Goal: Information Seeking & Learning: Learn about a topic

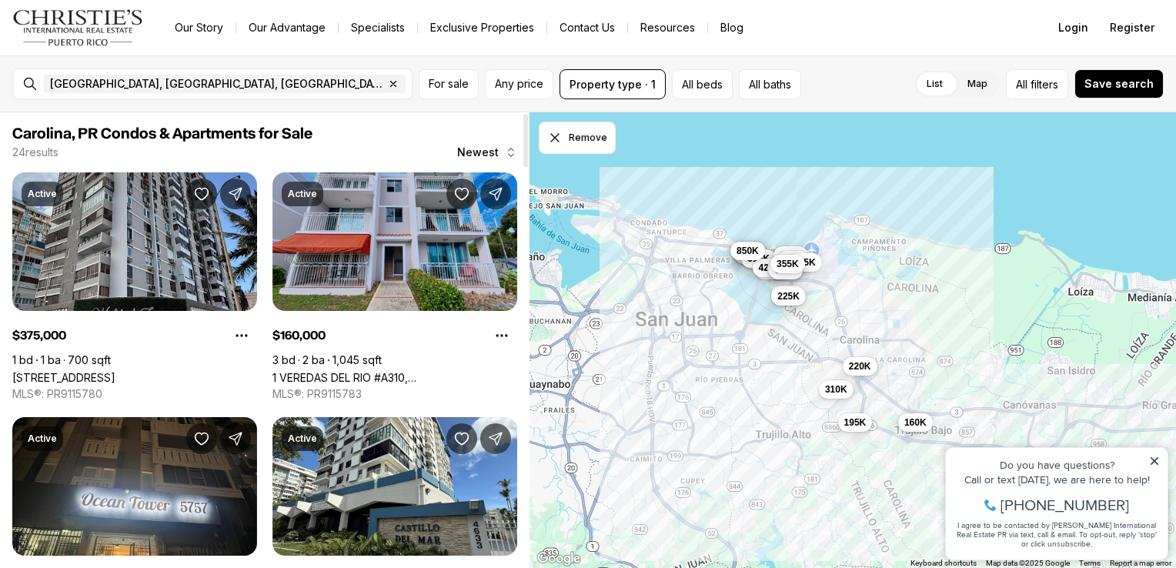
click at [303, 371] on link "1 VEREDAS DEL RIO #A310, [GEOGRAPHIC_DATA] [GEOGRAPHIC_DATA], 00987" at bounding box center [394, 377] width 245 height 13
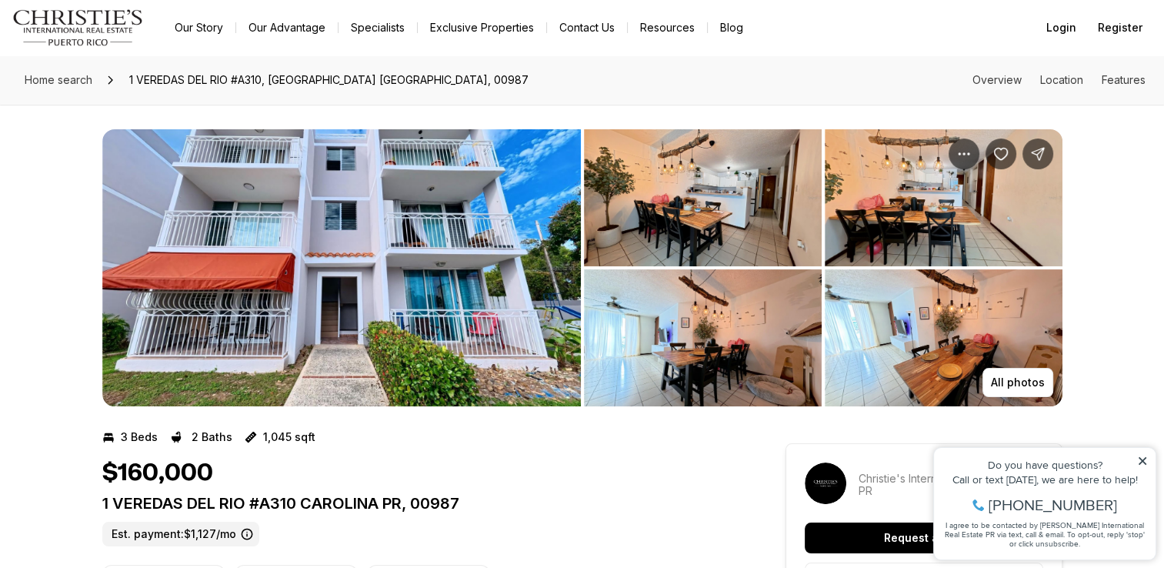
click at [682, 340] on img "View image gallery" at bounding box center [703, 337] width 238 height 137
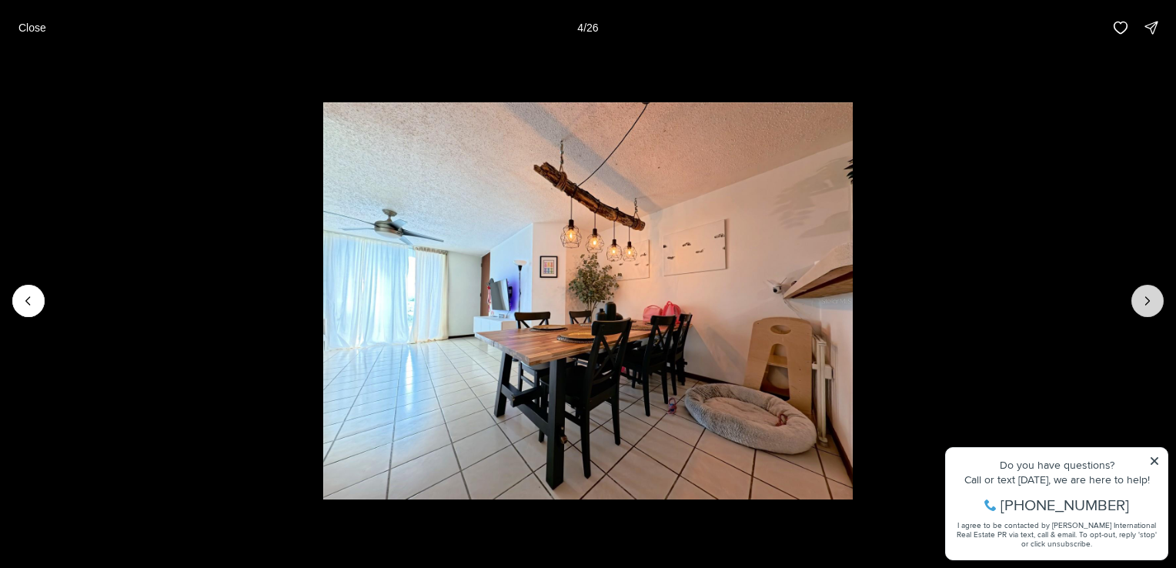
click at [1145, 302] on icon "Next slide" at bounding box center [1147, 300] width 15 height 15
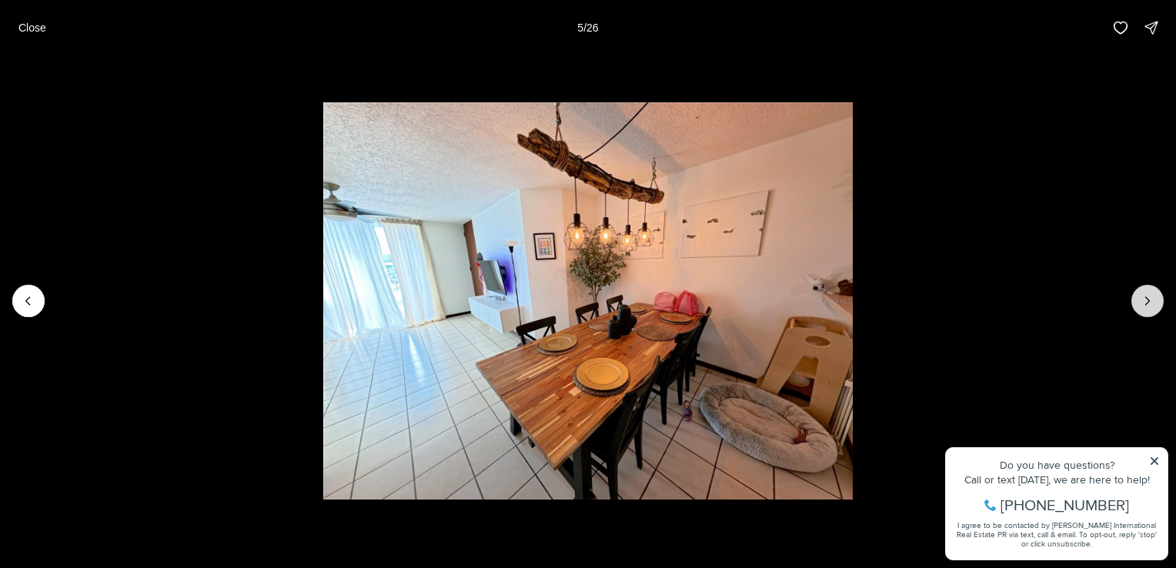
click at [1145, 302] on icon "Next slide" at bounding box center [1147, 300] width 15 height 15
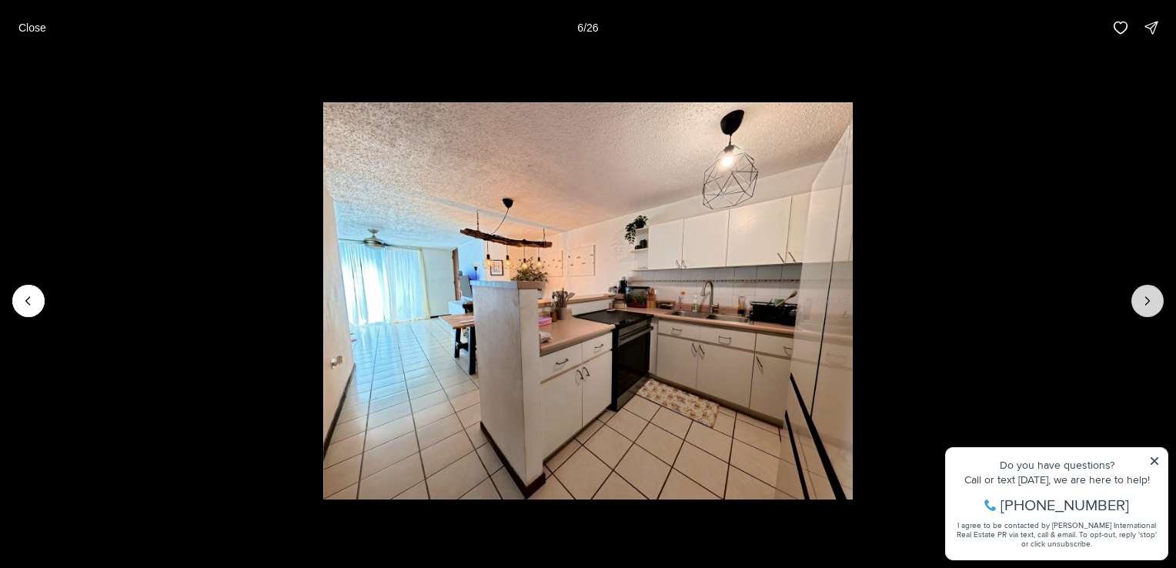
click at [1154, 298] on icon "Next slide" at bounding box center [1147, 300] width 15 height 15
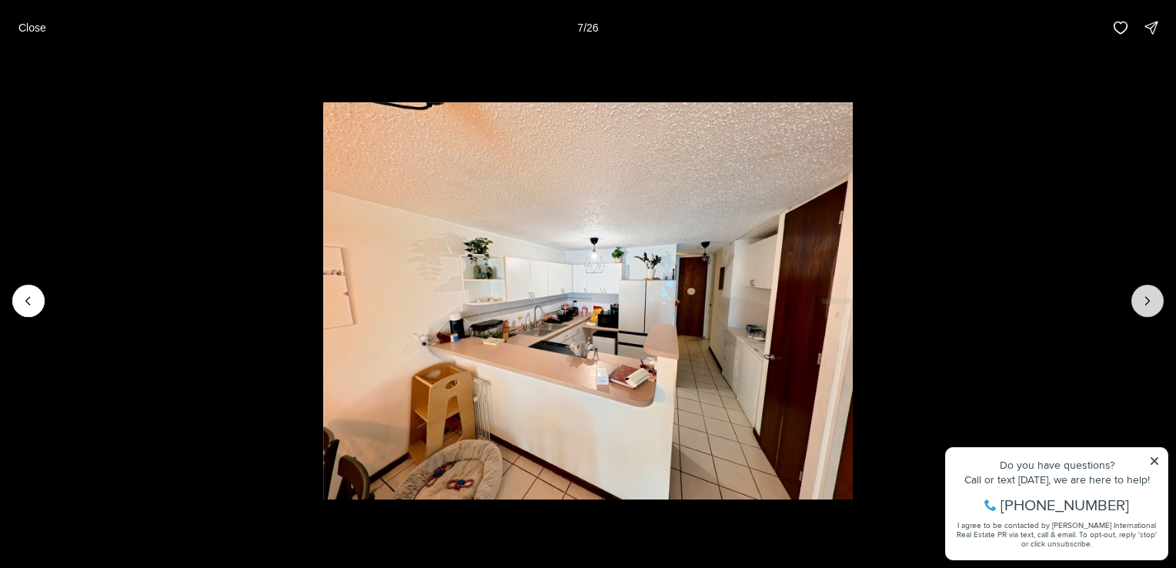
click at [1151, 297] on icon "Next slide" at bounding box center [1147, 300] width 15 height 15
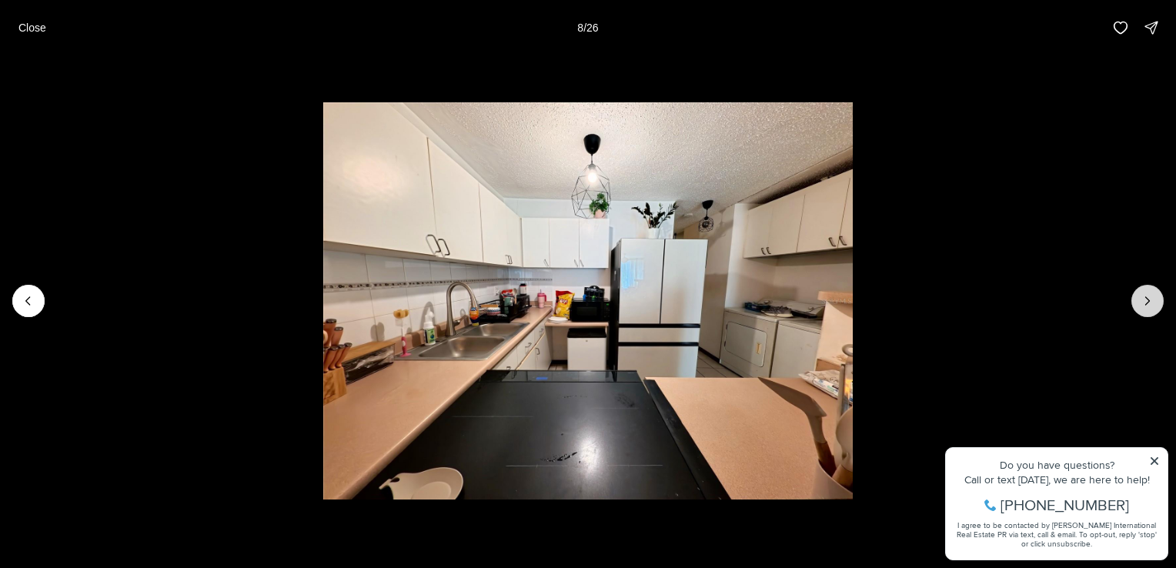
click at [1147, 297] on icon "Next slide" at bounding box center [1147, 300] width 15 height 15
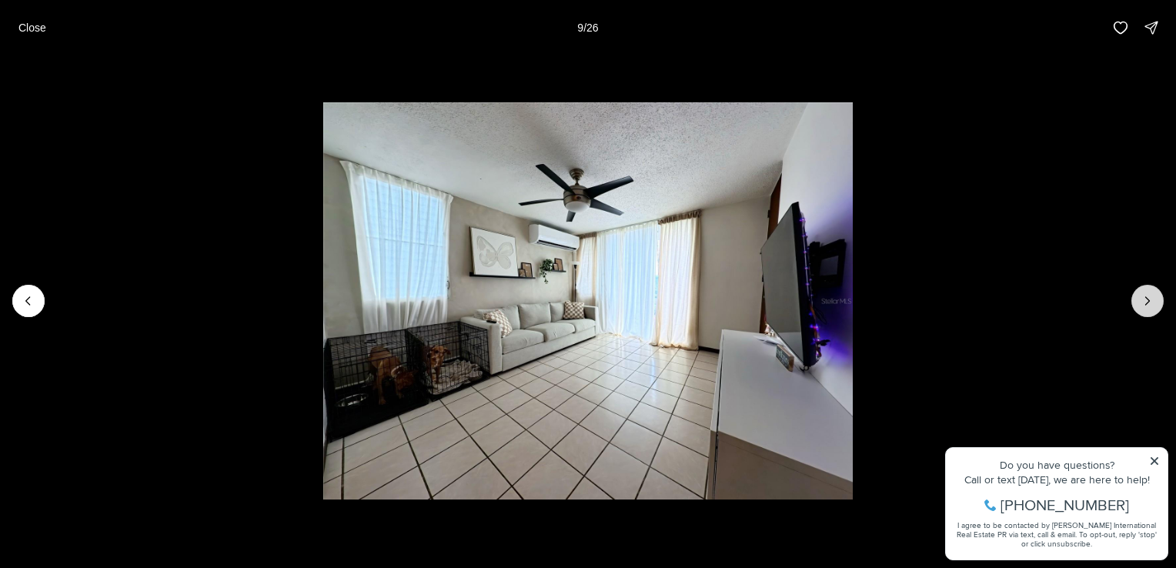
click at [1147, 297] on icon "Next slide" at bounding box center [1147, 300] width 15 height 15
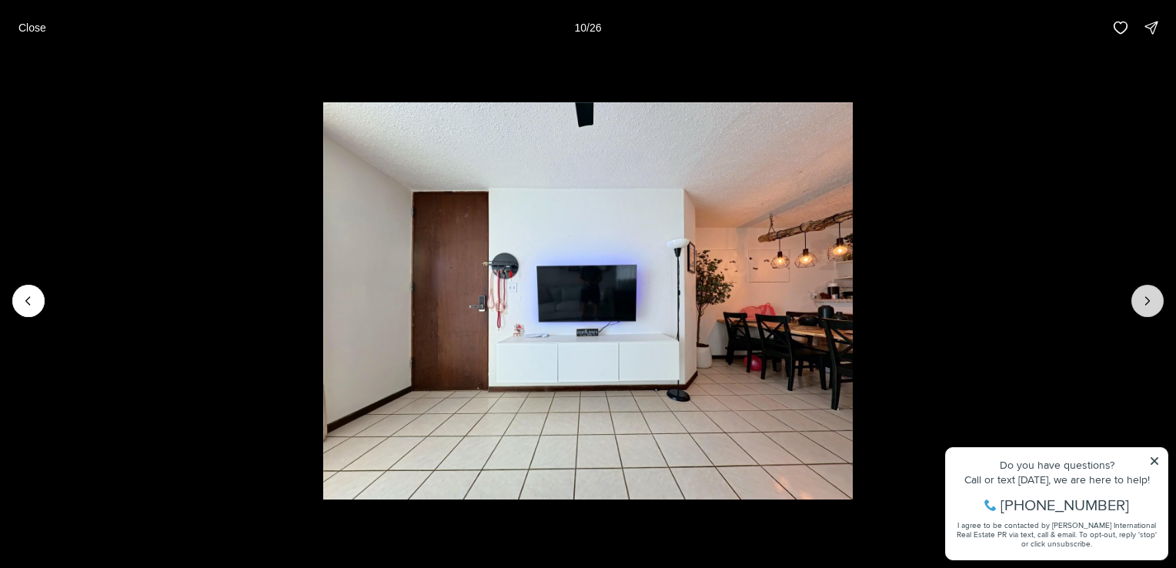
click at [1147, 297] on icon "Next slide" at bounding box center [1147, 300] width 15 height 15
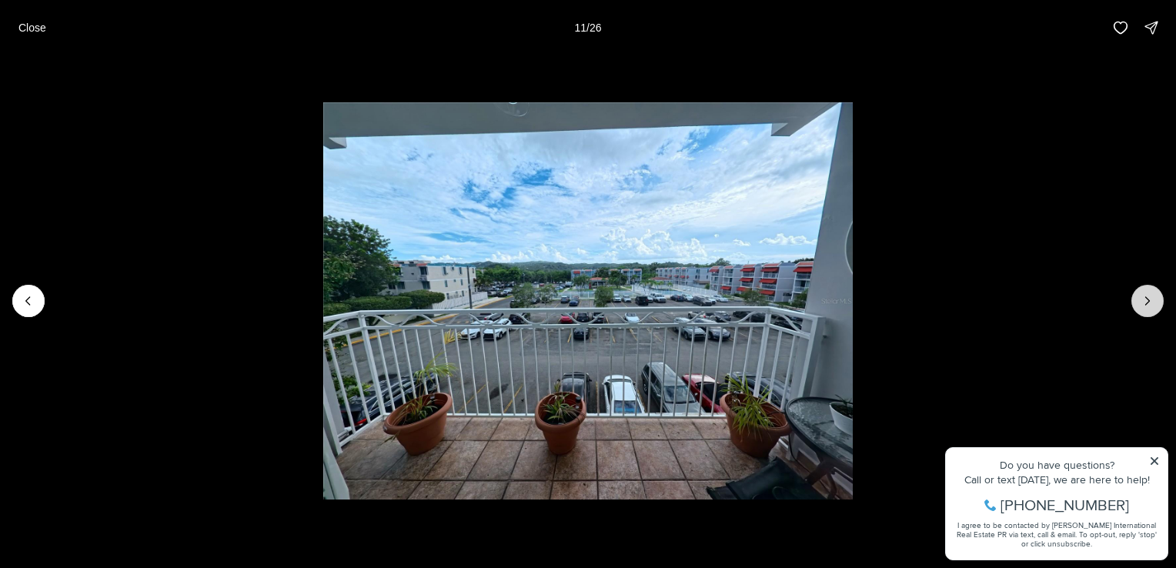
click at [1147, 297] on icon "Next slide" at bounding box center [1147, 300] width 15 height 15
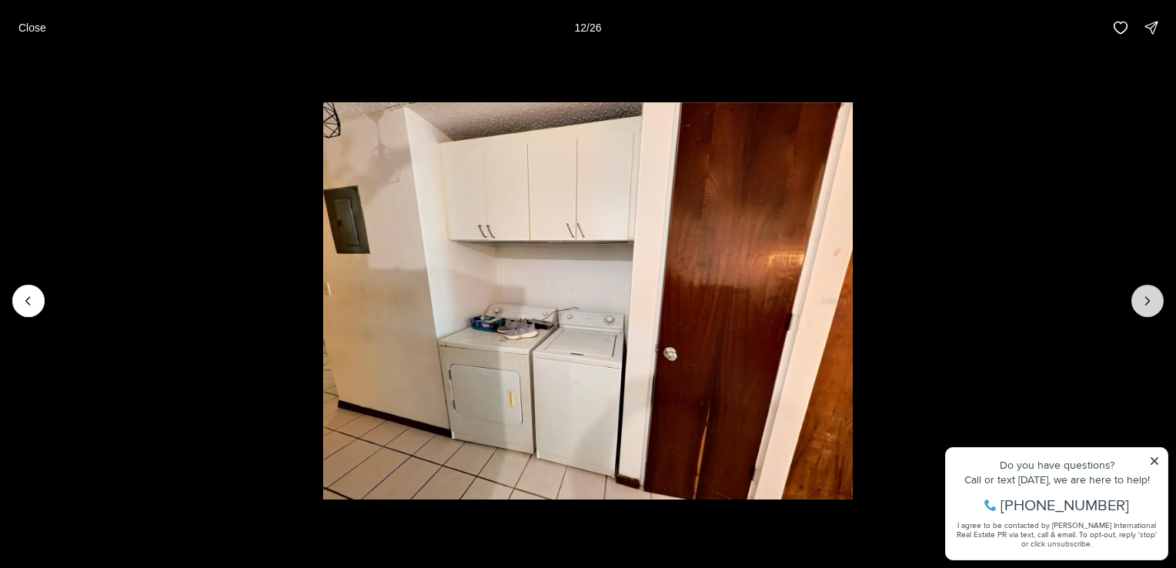
click at [1144, 298] on icon "Next slide" at bounding box center [1147, 300] width 15 height 15
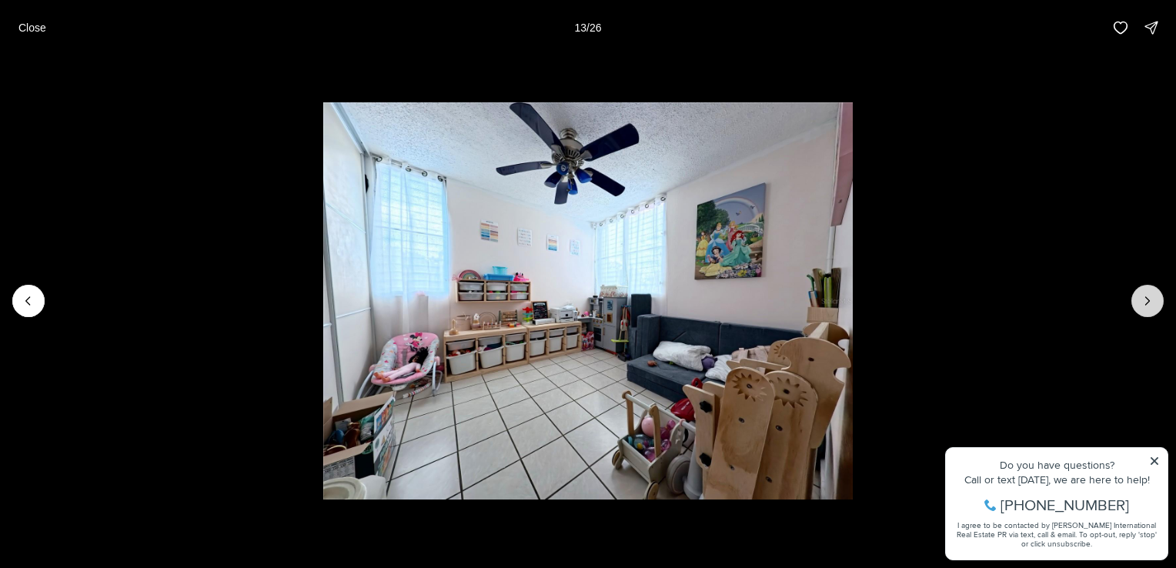
click at [1144, 298] on icon "Next slide" at bounding box center [1147, 300] width 15 height 15
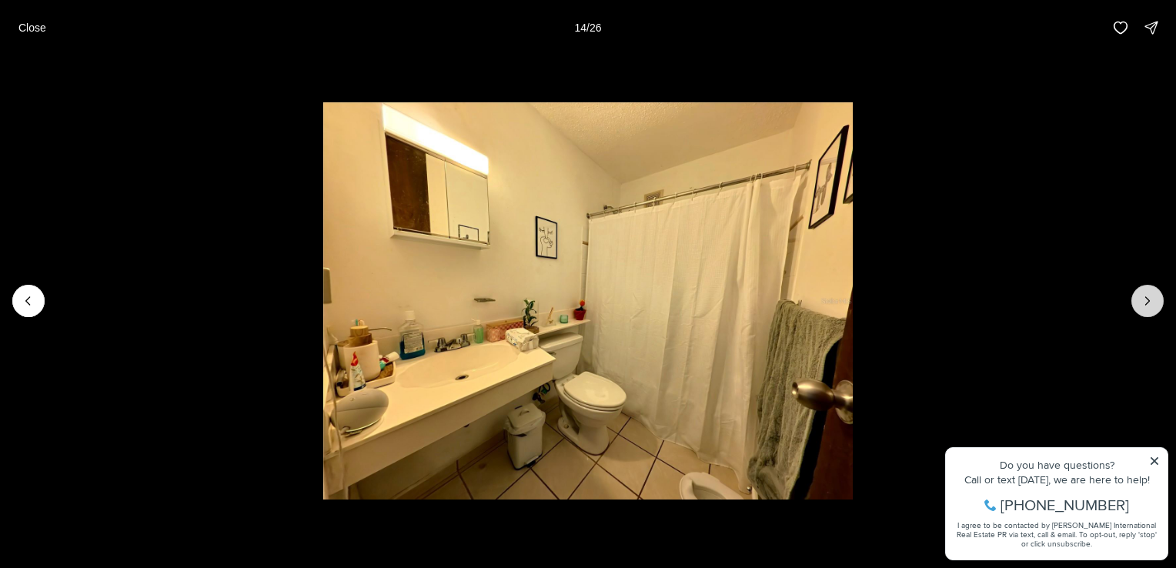
click at [1144, 298] on icon "Next slide" at bounding box center [1147, 300] width 15 height 15
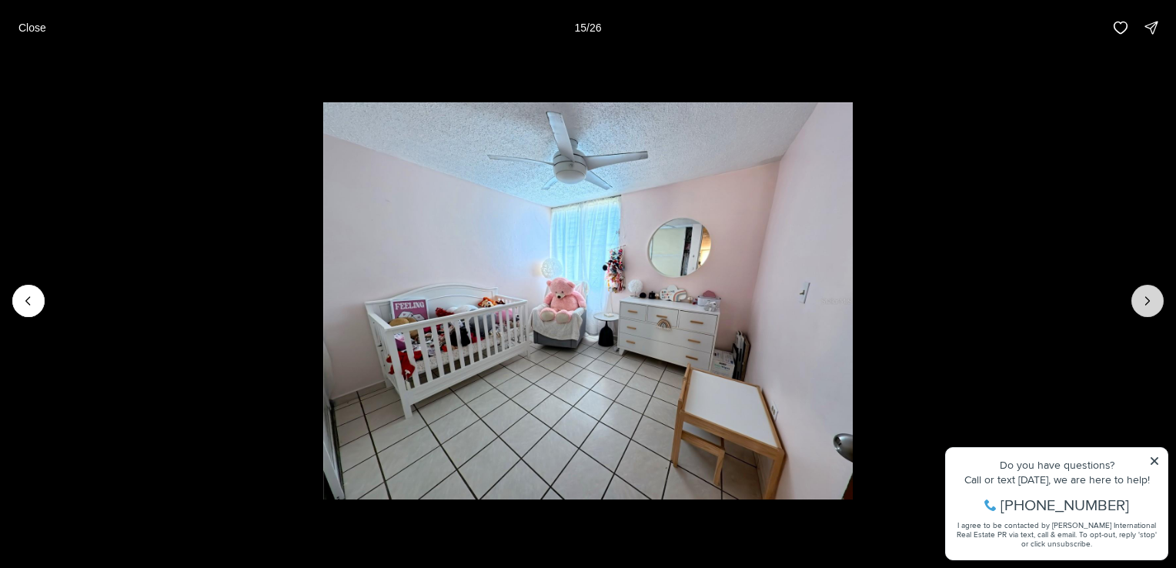
click at [1144, 298] on icon "Next slide" at bounding box center [1147, 300] width 15 height 15
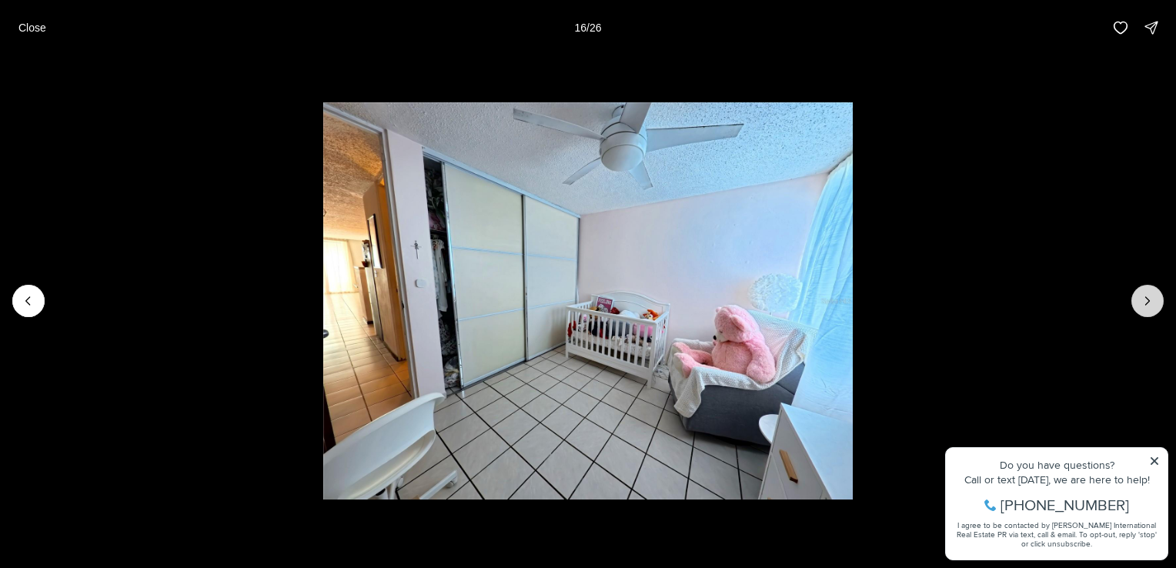
click at [1144, 298] on icon "Next slide" at bounding box center [1147, 300] width 15 height 15
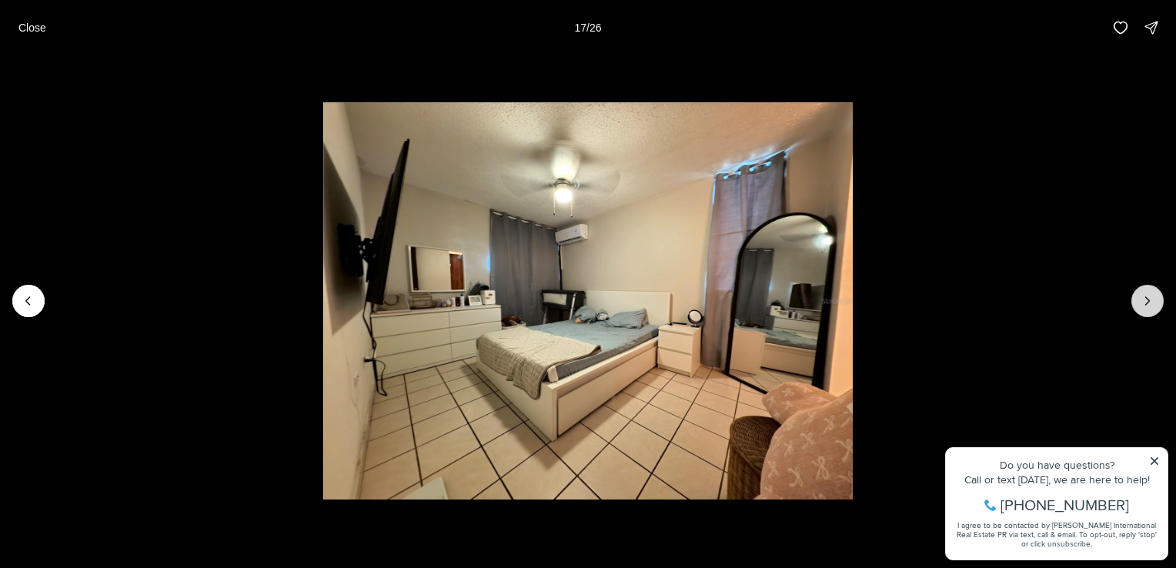
click at [1144, 298] on icon "Next slide" at bounding box center [1147, 300] width 15 height 15
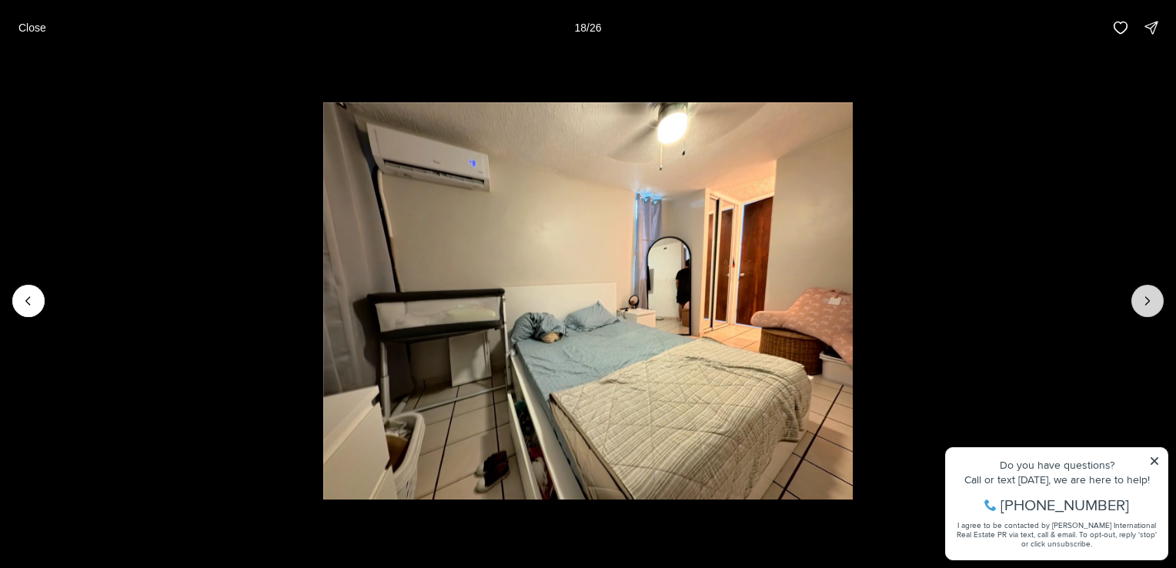
click at [1144, 298] on icon "Next slide" at bounding box center [1147, 300] width 15 height 15
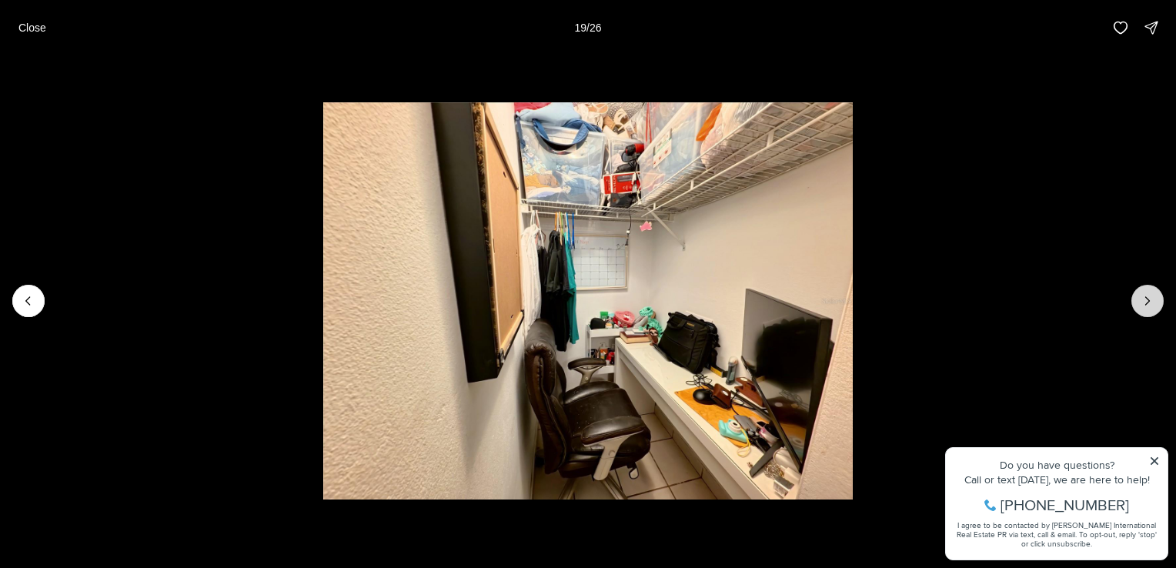
click at [1144, 298] on icon "Next slide" at bounding box center [1147, 300] width 15 height 15
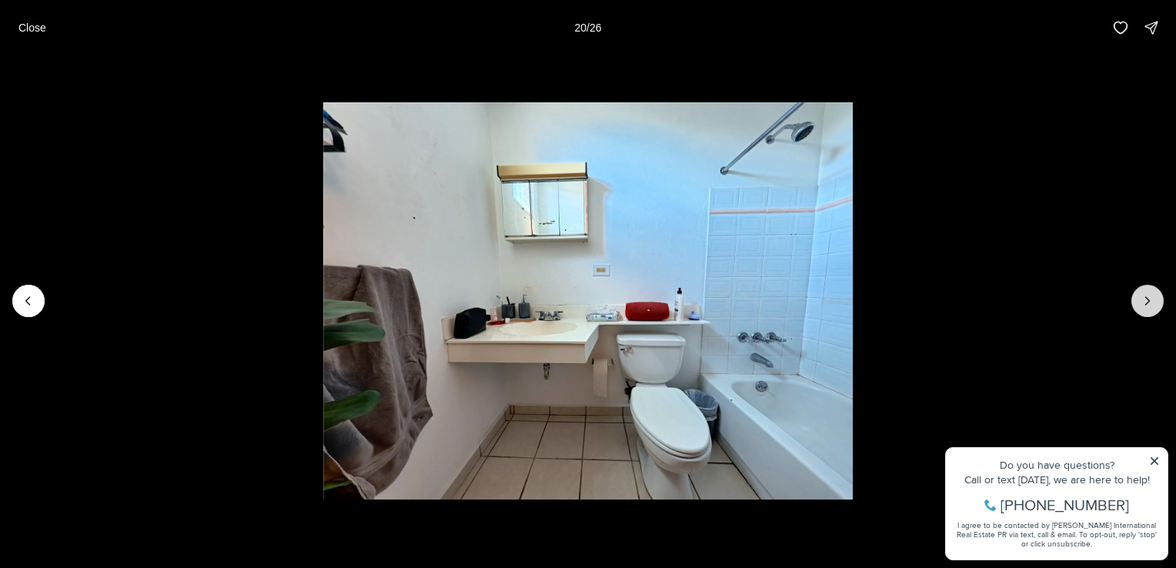
click at [1144, 298] on icon "Next slide" at bounding box center [1147, 300] width 15 height 15
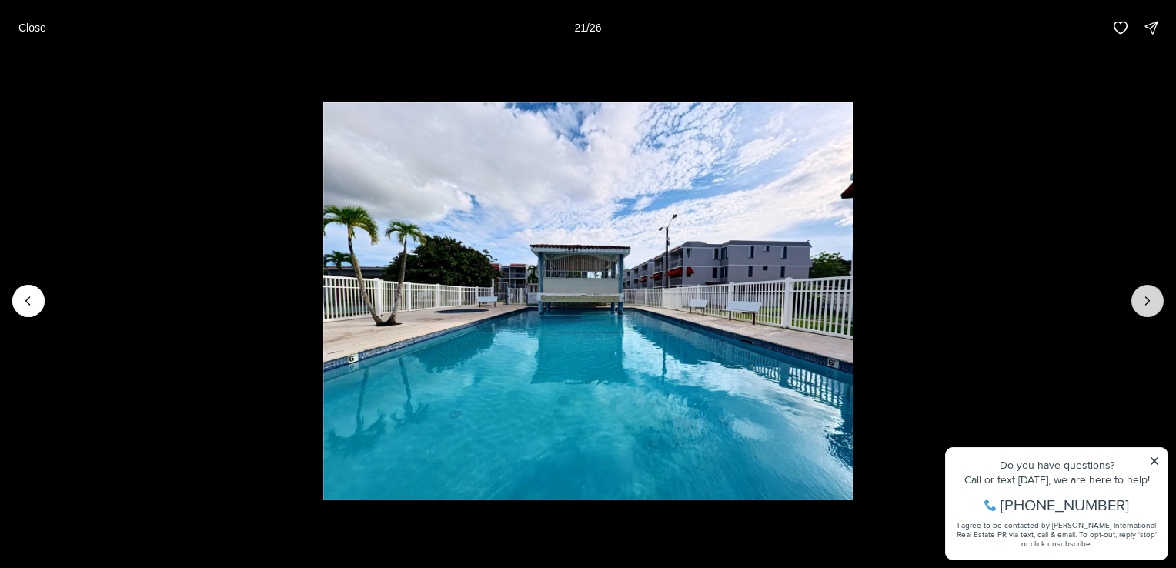
click at [1144, 298] on icon "Next slide" at bounding box center [1147, 300] width 15 height 15
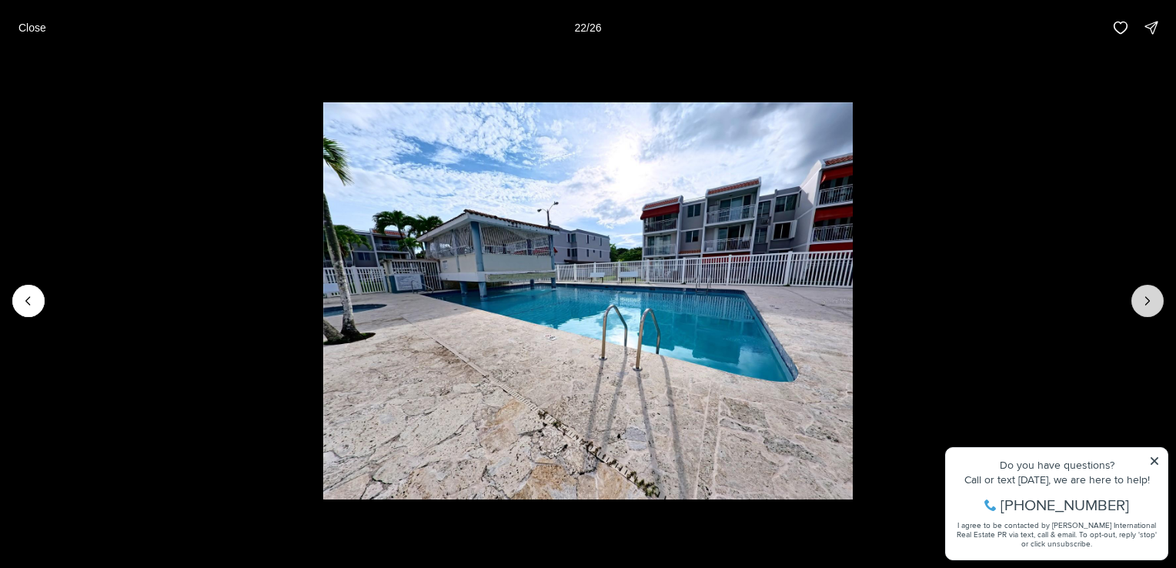
click at [1151, 292] on button "Next slide" at bounding box center [1147, 301] width 32 height 32
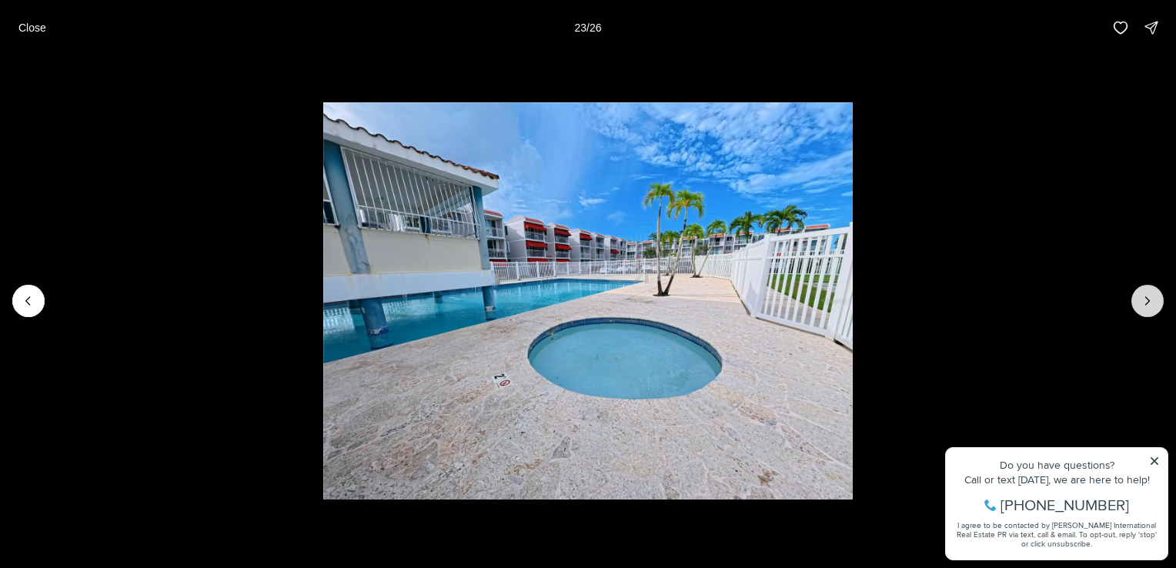
click at [1151, 292] on button "Next slide" at bounding box center [1147, 301] width 32 height 32
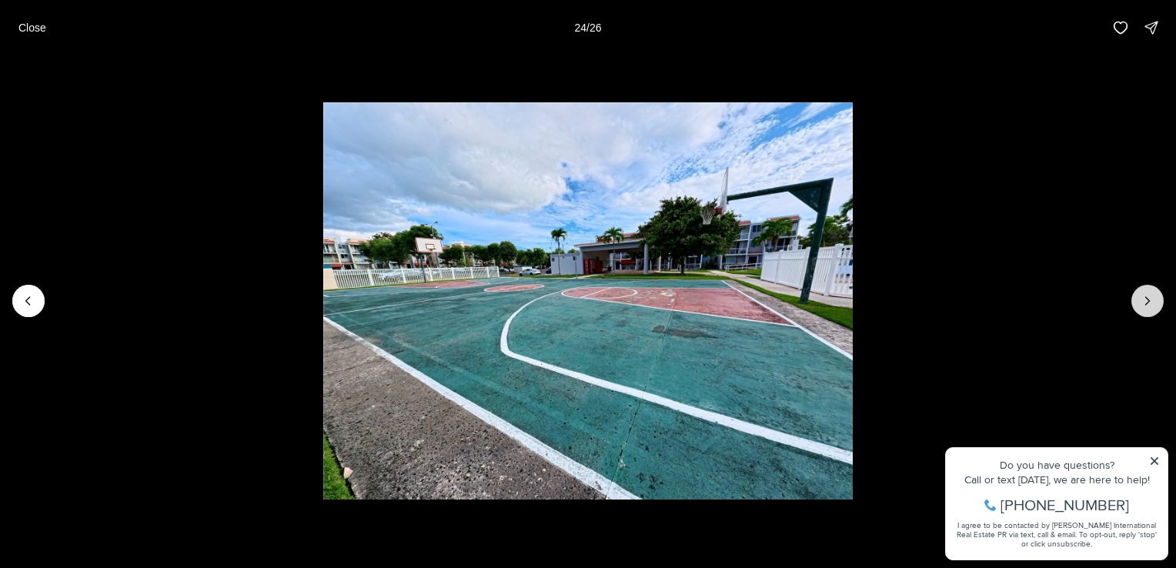
click at [1149, 292] on button "Next slide" at bounding box center [1147, 301] width 32 height 32
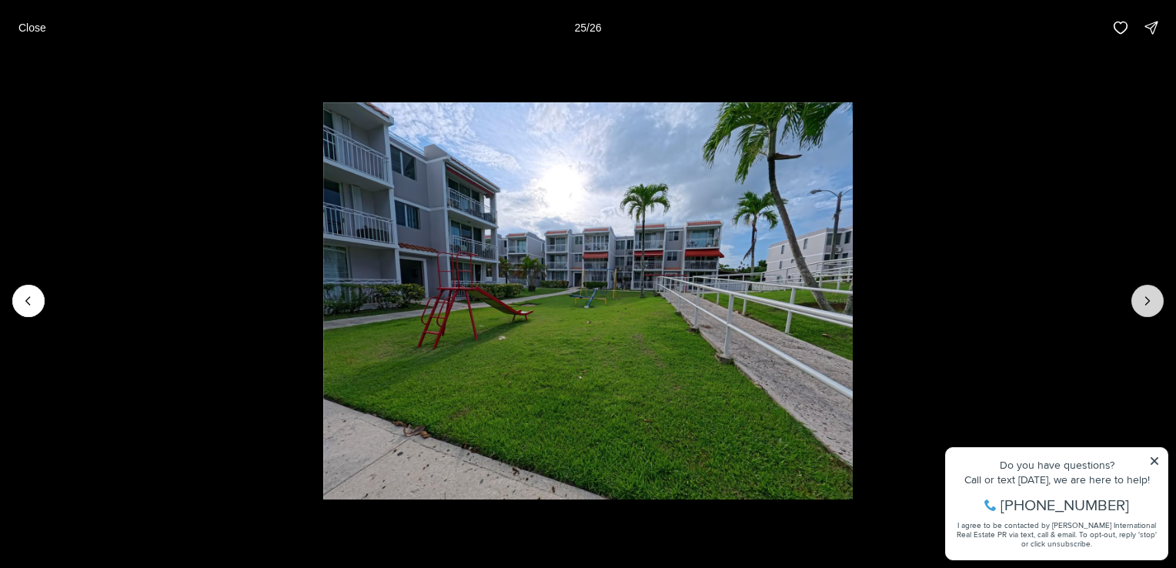
click at [1149, 297] on icon "Next slide" at bounding box center [1147, 300] width 15 height 15
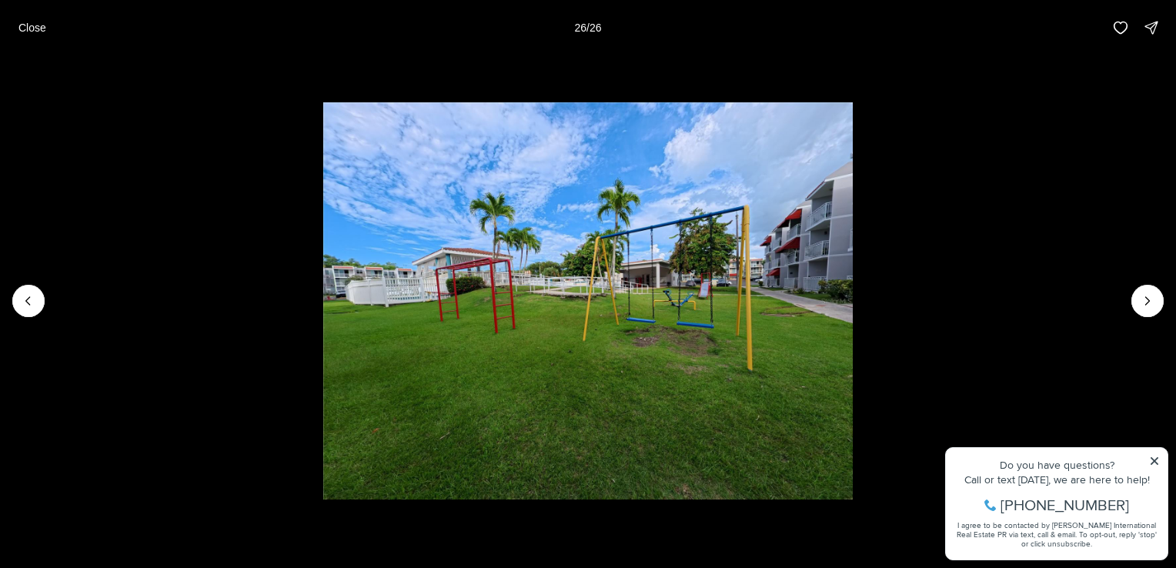
click at [1137, 296] on div at bounding box center [1147, 301] width 32 height 32
click at [1145, 298] on div at bounding box center [1147, 301] width 32 height 32
click at [45, 25] on button "Close" at bounding box center [32, 27] width 46 height 31
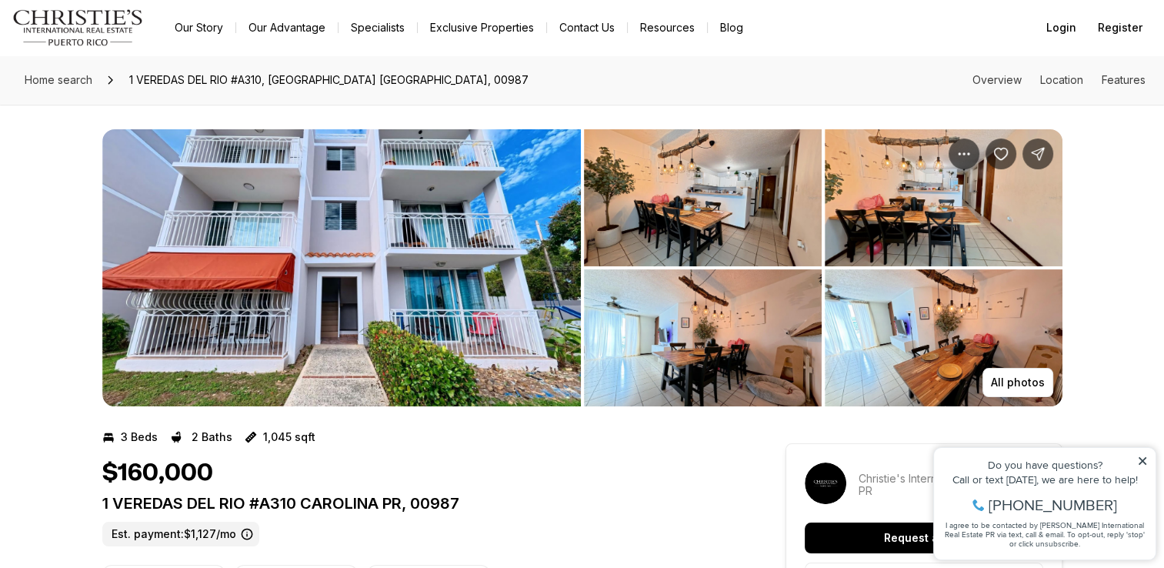
click at [743, 323] on img "View image gallery" at bounding box center [703, 337] width 238 height 137
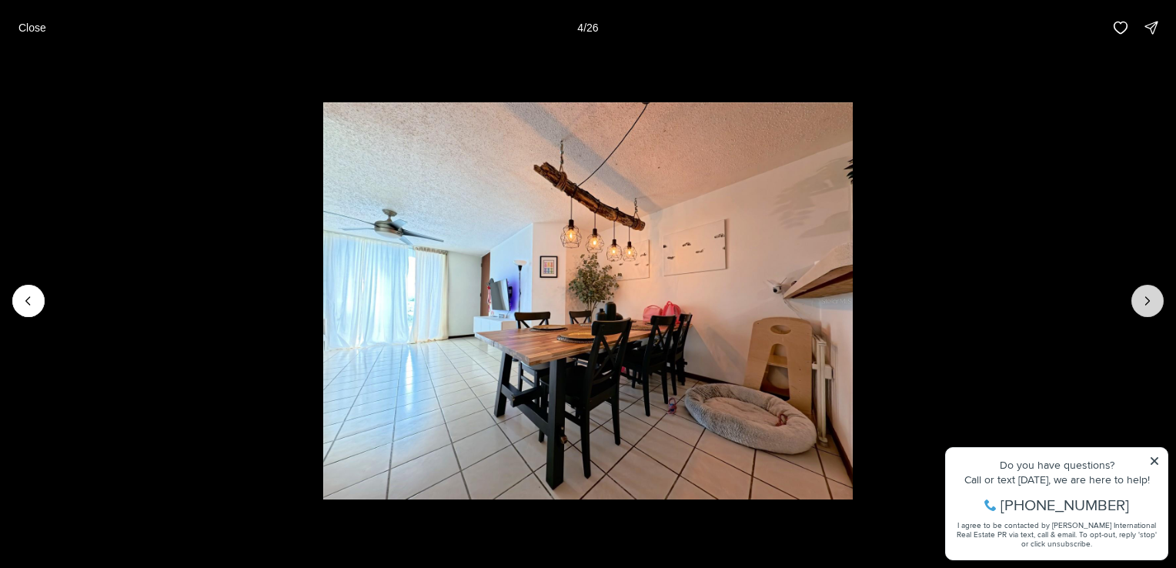
click at [1148, 302] on icon "Next slide" at bounding box center [1148, 301] width 4 height 8
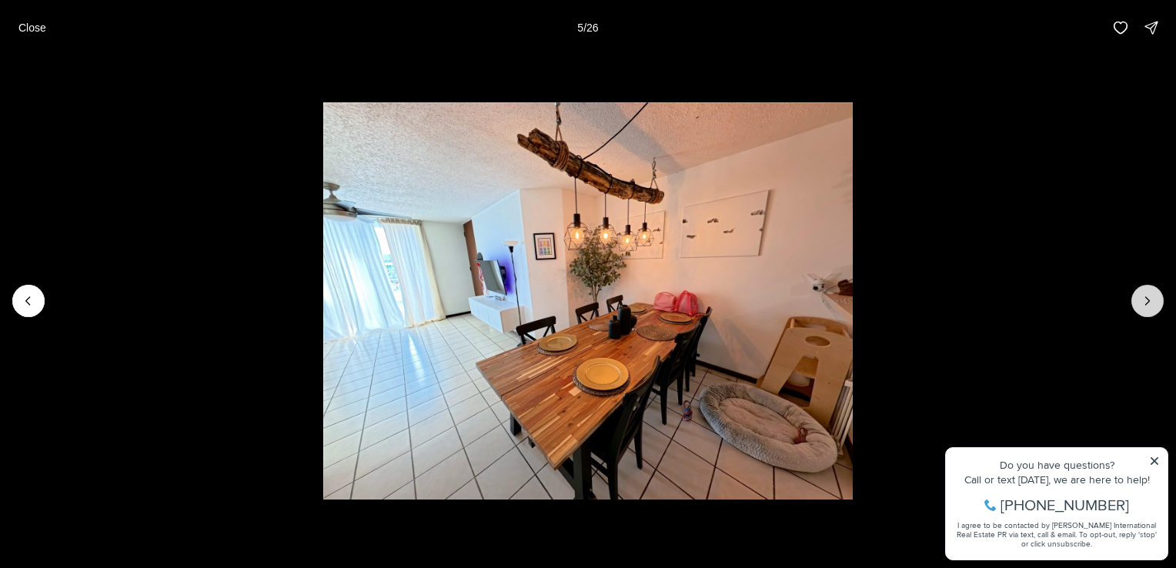
click at [1148, 302] on icon "Next slide" at bounding box center [1148, 301] width 4 height 8
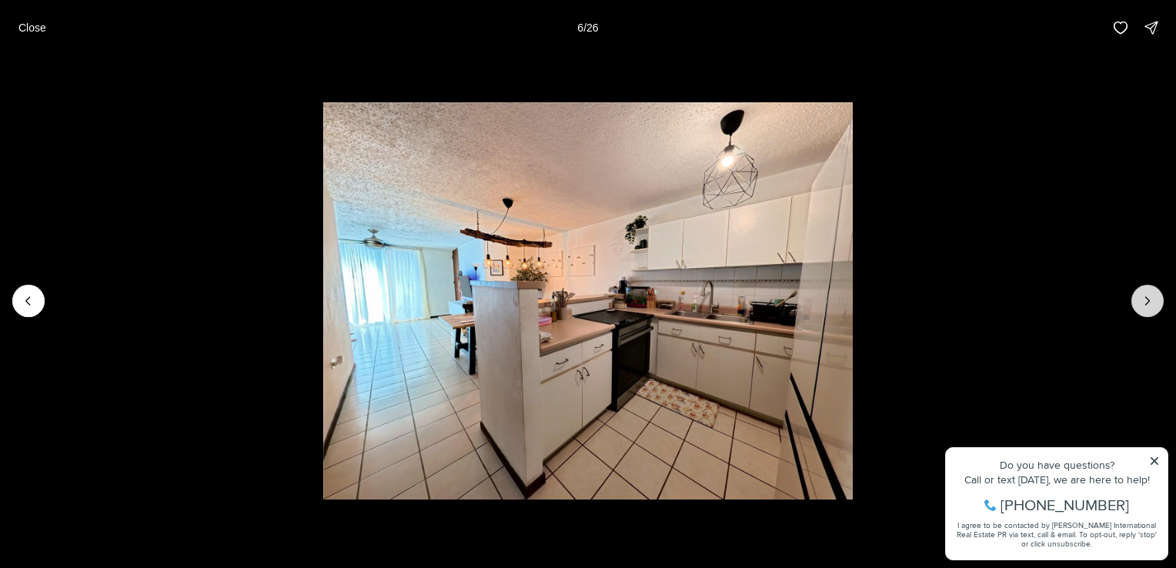
click at [1144, 306] on icon "Next slide" at bounding box center [1147, 300] width 15 height 15
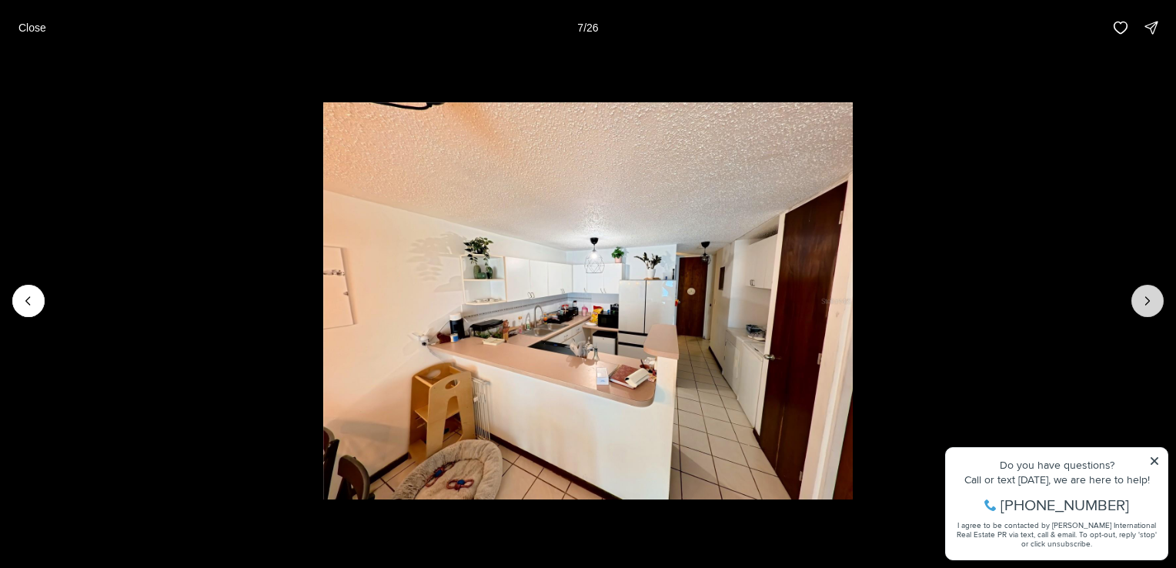
click at [1140, 306] on icon "Next slide" at bounding box center [1147, 300] width 15 height 15
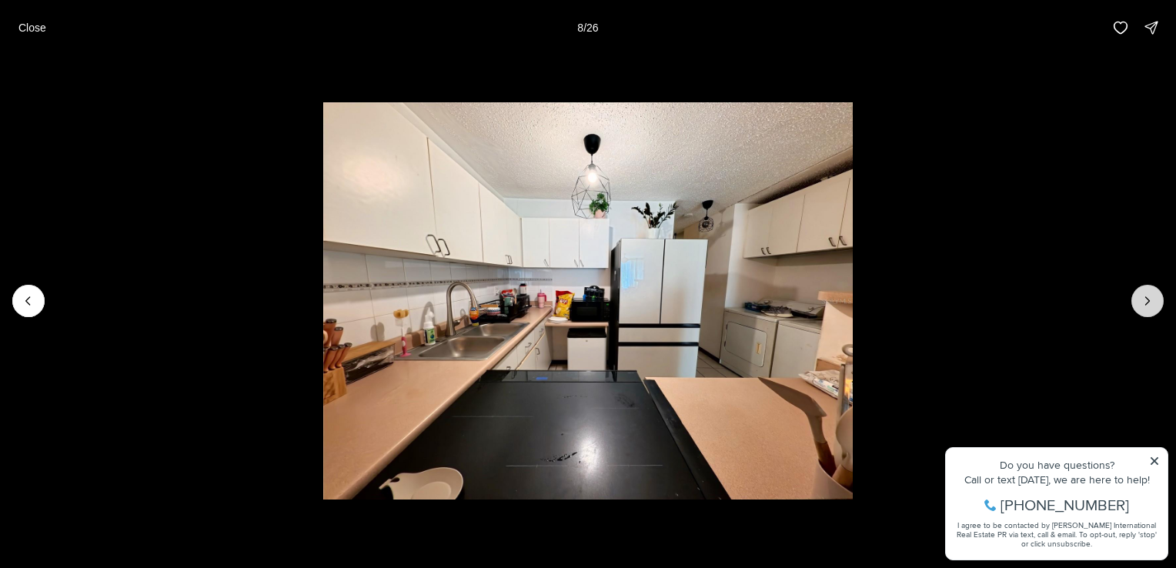
click at [1149, 302] on icon "Next slide" at bounding box center [1147, 300] width 15 height 15
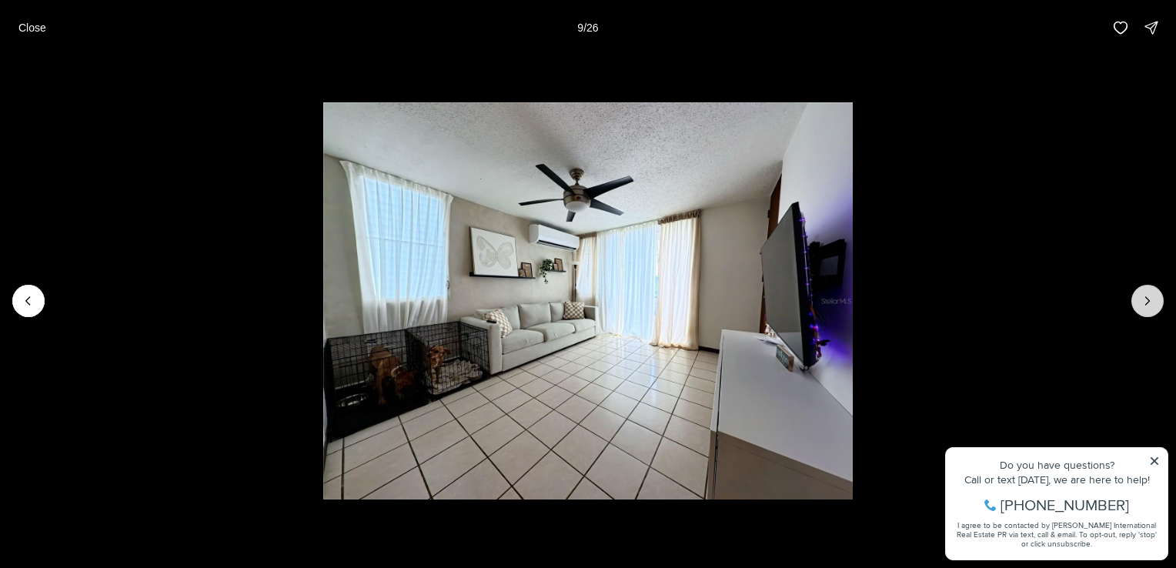
click at [1149, 302] on icon "Next slide" at bounding box center [1147, 300] width 15 height 15
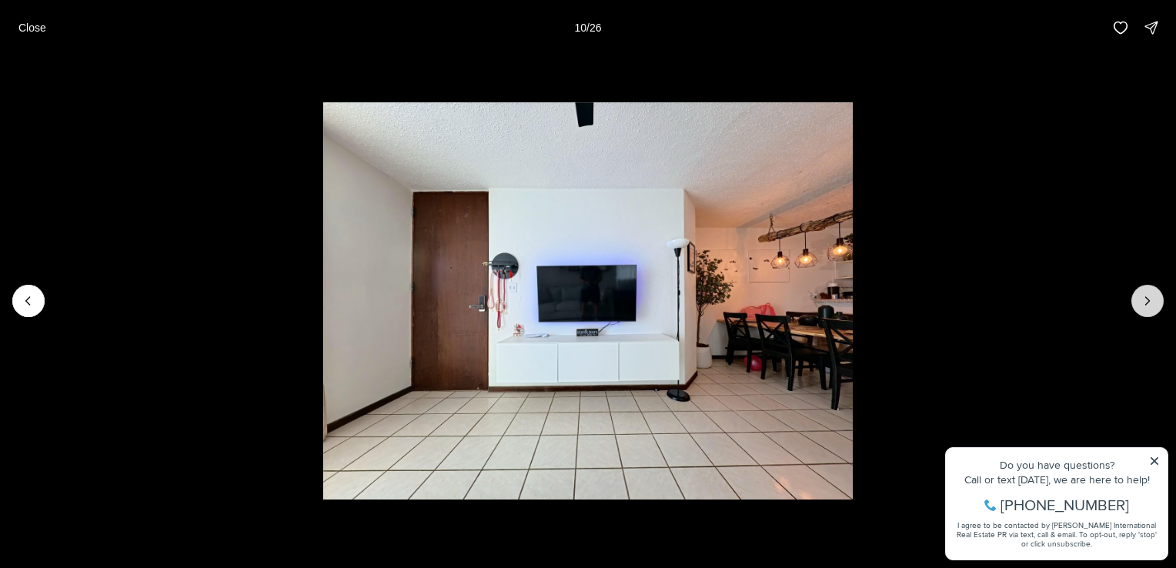
click at [1157, 299] on button "Next slide" at bounding box center [1147, 301] width 32 height 32
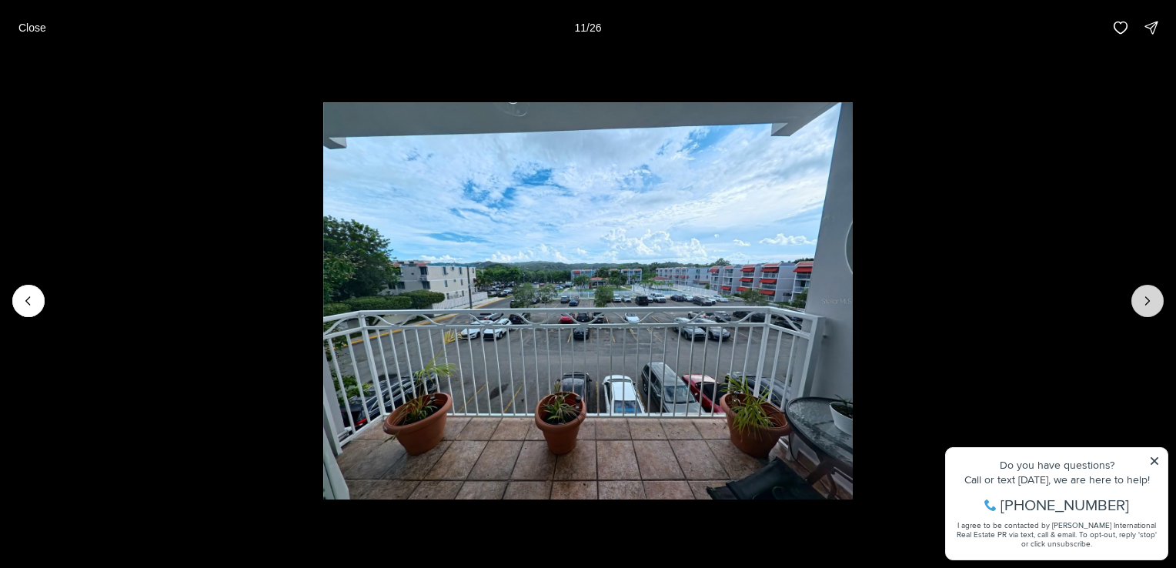
click at [1152, 294] on icon "Next slide" at bounding box center [1147, 300] width 15 height 15
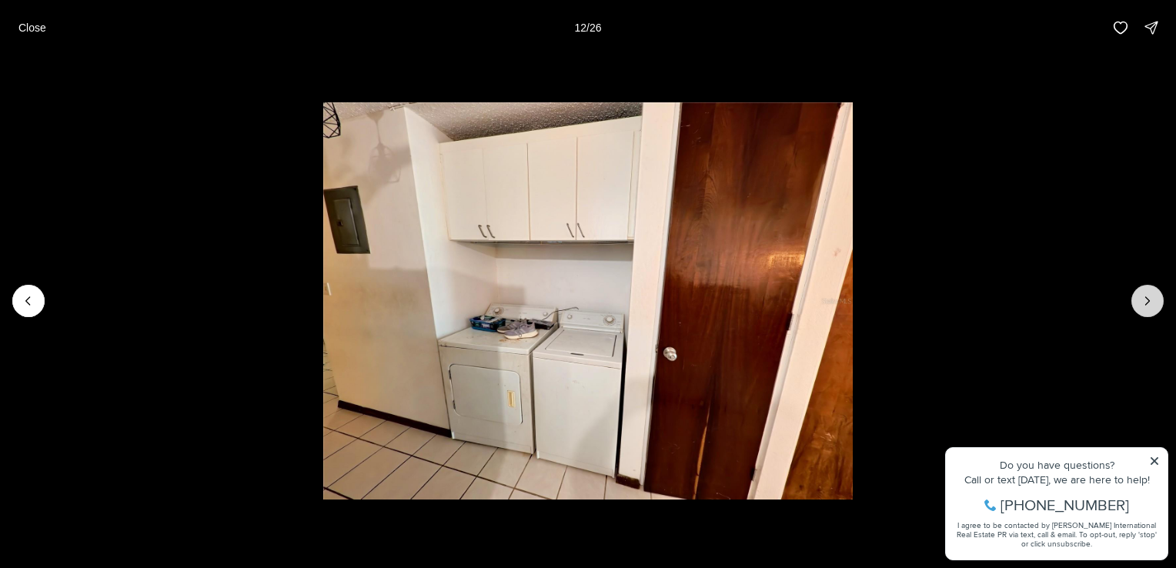
click at [1153, 294] on icon "Next slide" at bounding box center [1147, 300] width 15 height 15
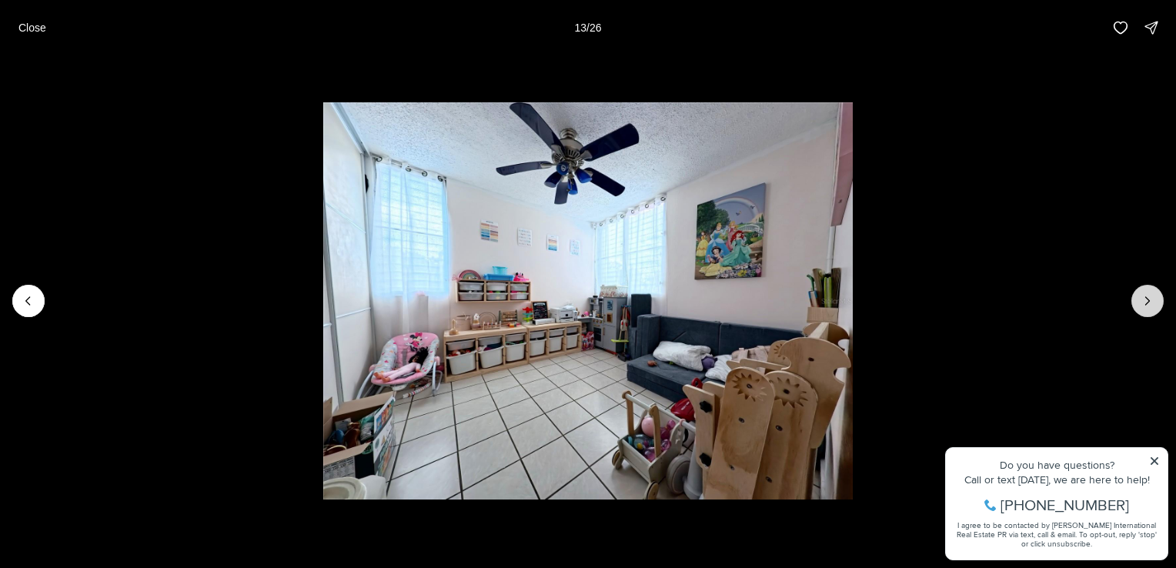
click at [1144, 299] on icon "Next slide" at bounding box center [1147, 300] width 15 height 15
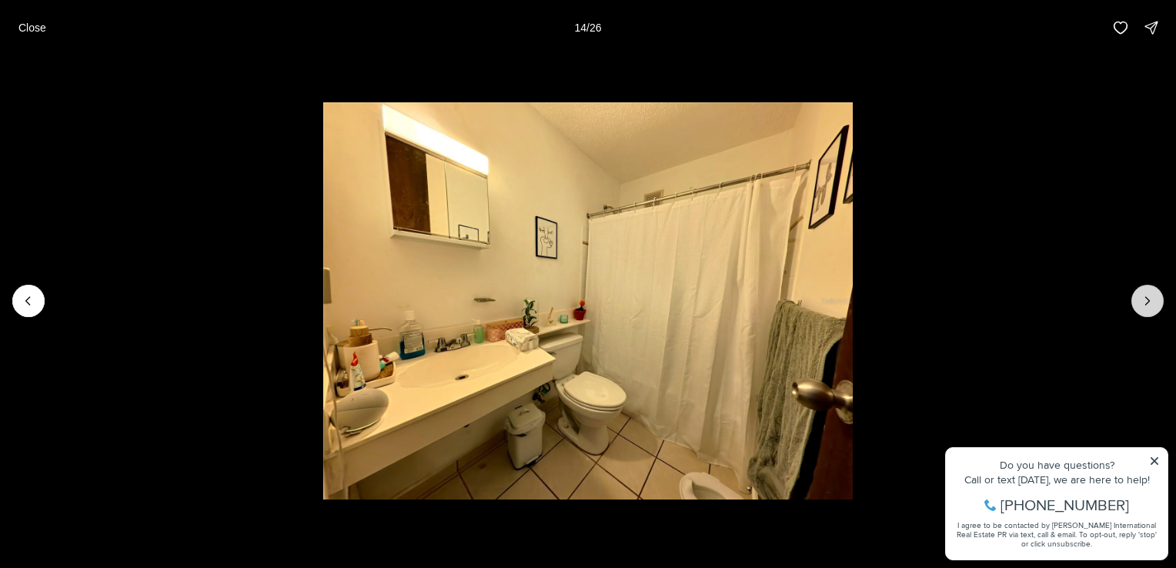
click at [1142, 290] on button "Next slide" at bounding box center [1147, 301] width 32 height 32
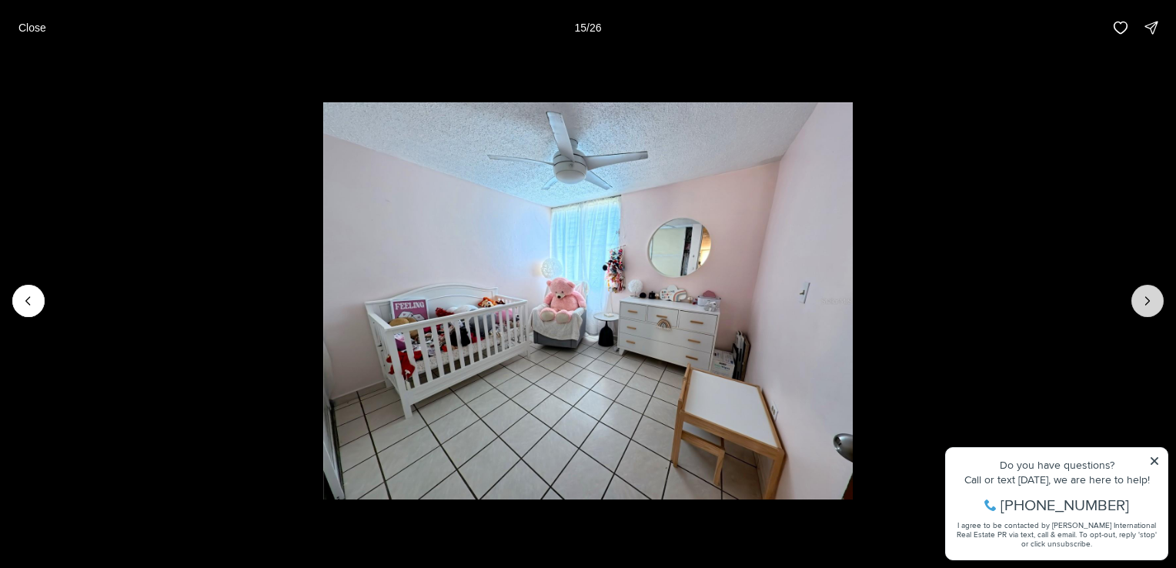
click at [1146, 303] on icon "Next slide" at bounding box center [1147, 300] width 15 height 15
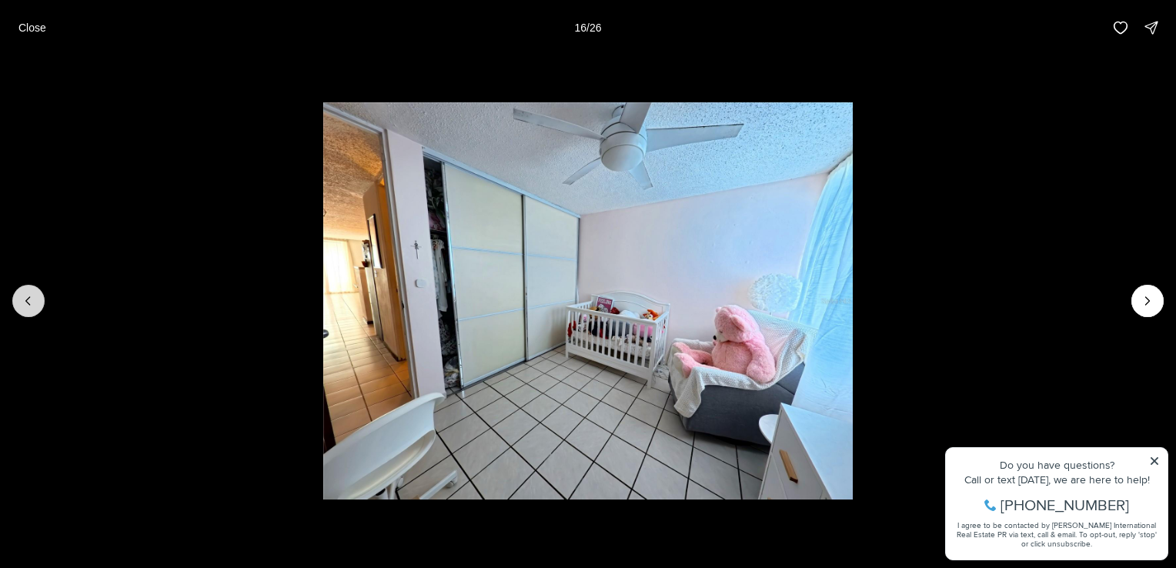
click at [26, 302] on icon "Previous slide" at bounding box center [28, 301] width 4 height 8
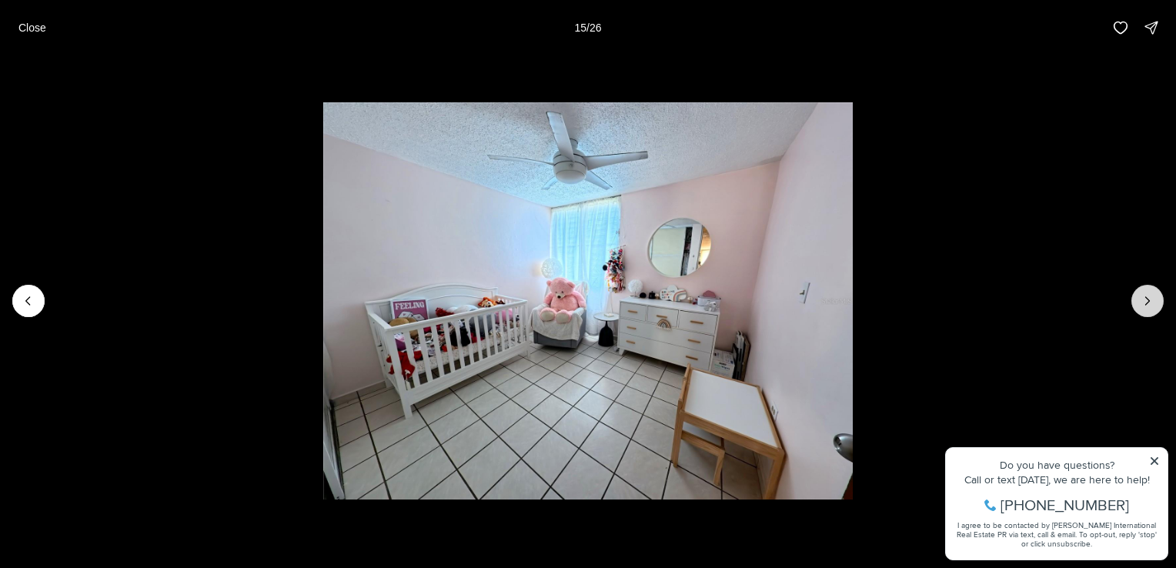
click at [1147, 302] on icon "Next slide" at bounding box center [1147, 300] width 15 height 15
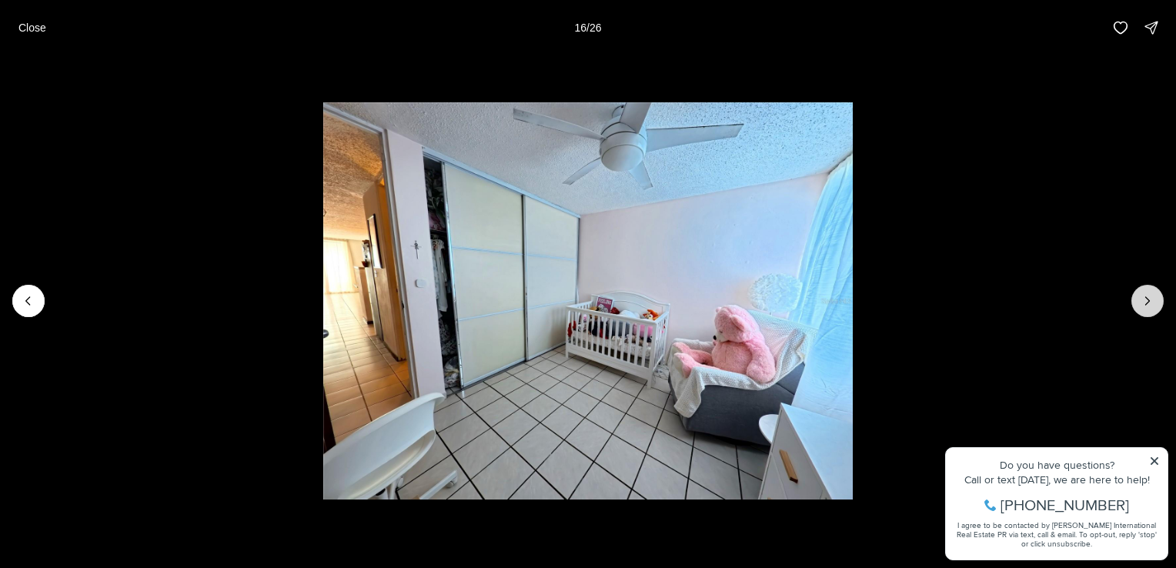
click at [1147, 302] on icon "Next slide" at bounding box center [1147, 300] width 15 height 15
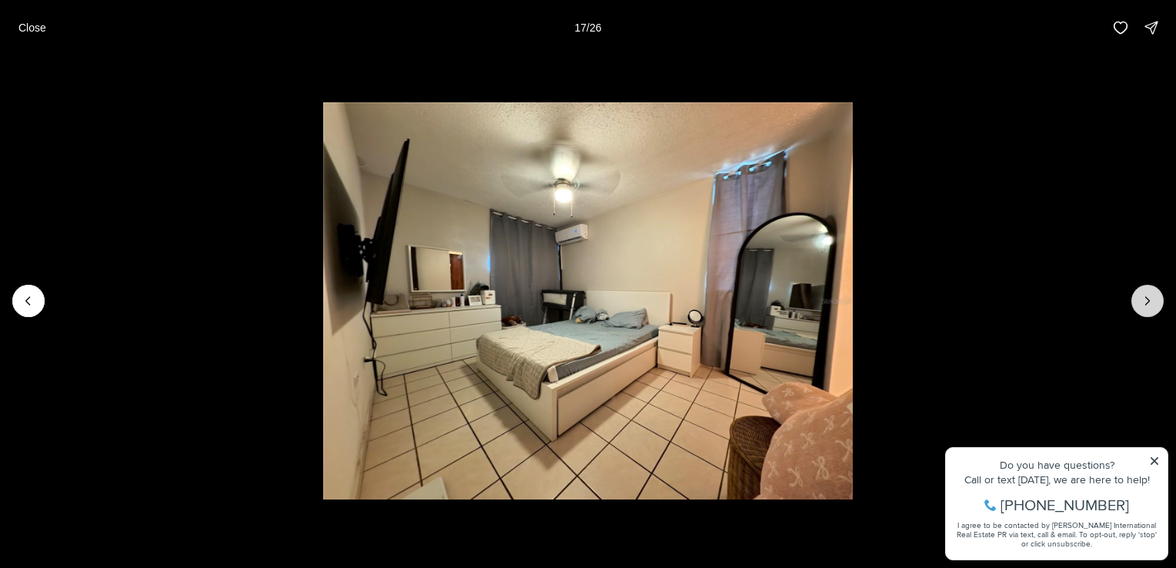
click at [1145, 304] on icon "Next slide" at bounding box center [1147, 300] width 15 height 15
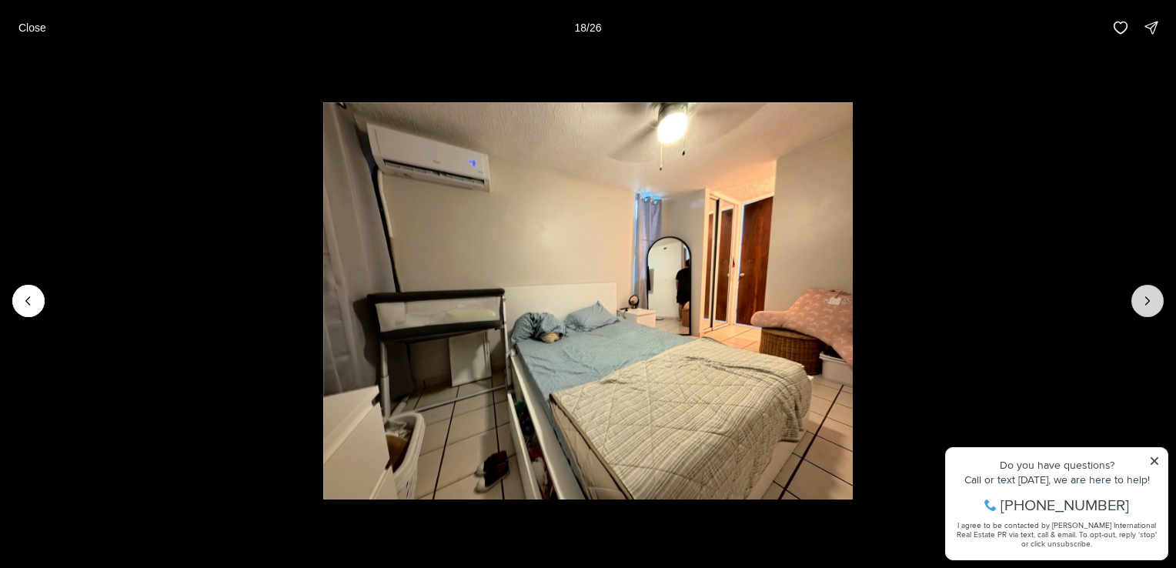
click at [1145, 304] on icon "Next slide" at bounding box center [1147, 300] width 15 height 15
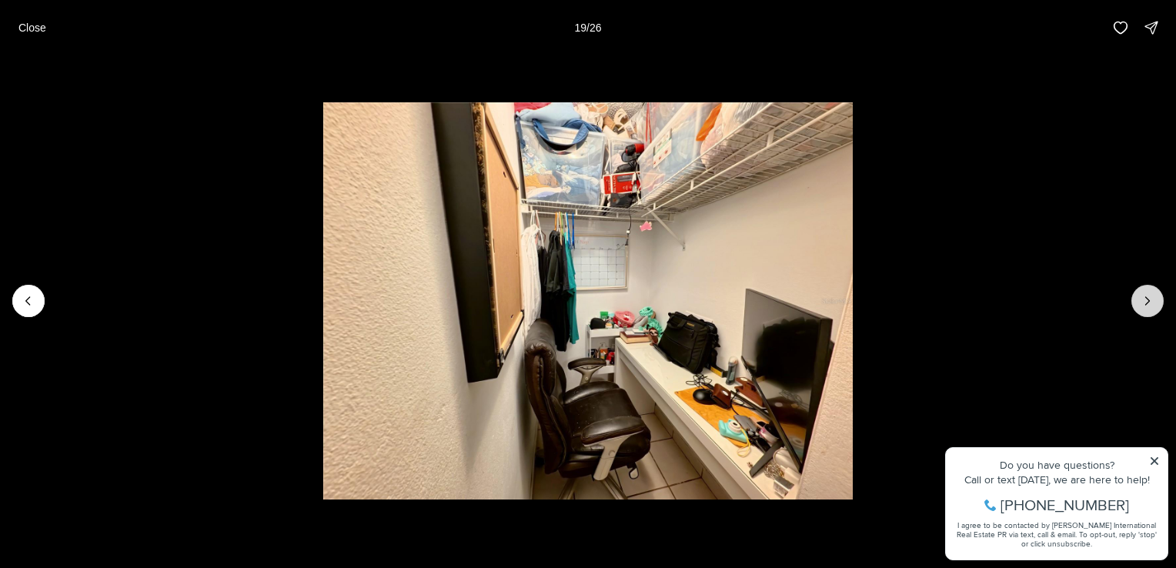
click at [1145, 304] on icon "Next slide" at bounding box center [1147, 300] width 15 height 15
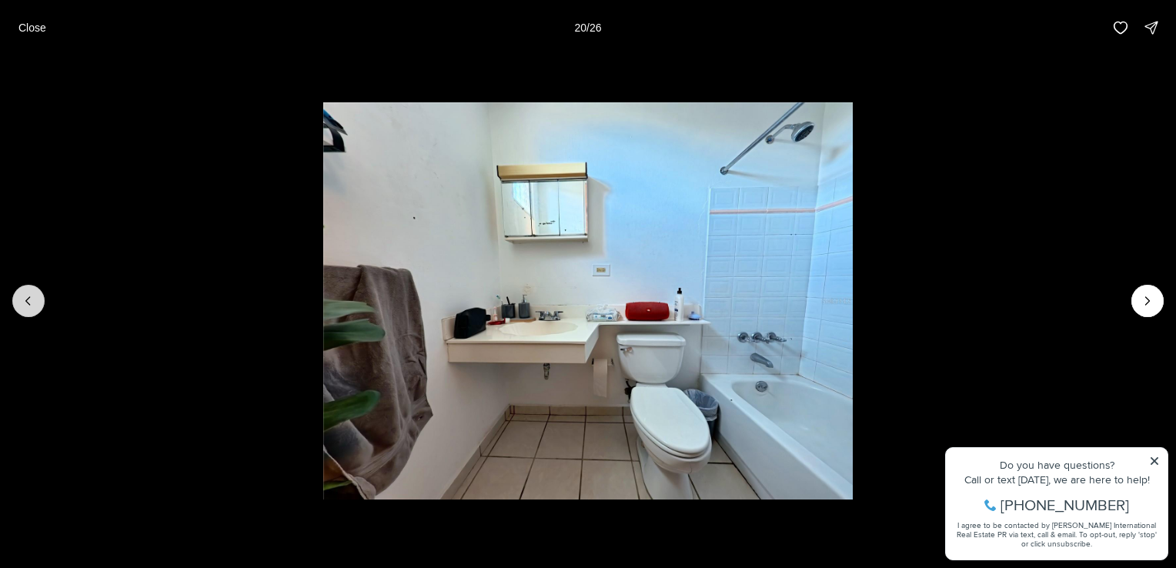
click at [18, 297] on button "Previous slide" at bounding box center [28, 301] width 32 height 32
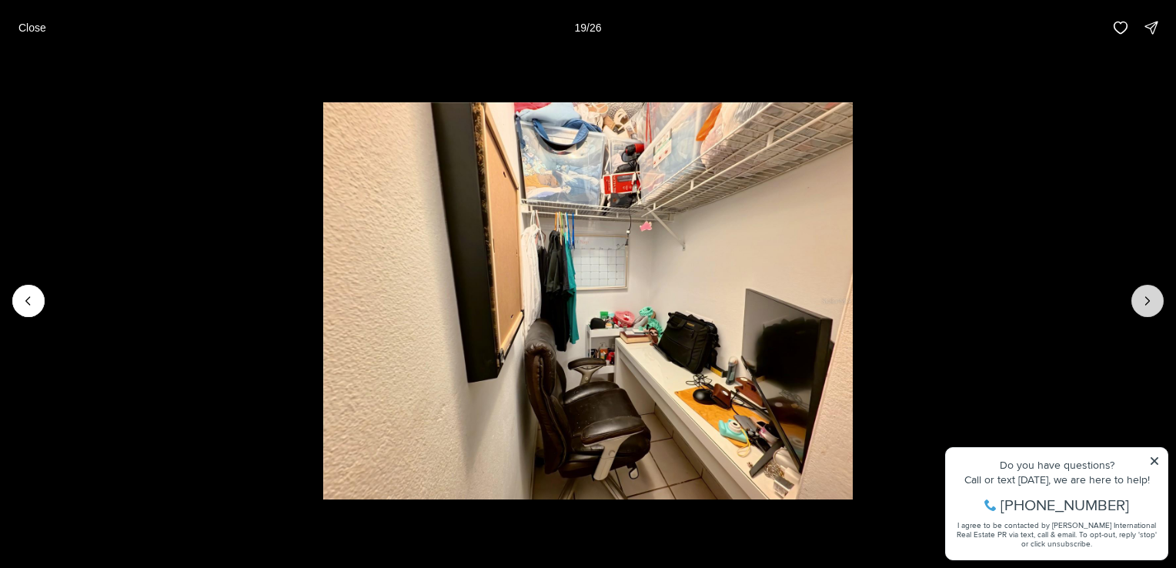
click at [1147, 306] on icon "Next slide" at bounding box center [1147, 300] width 15 height 15
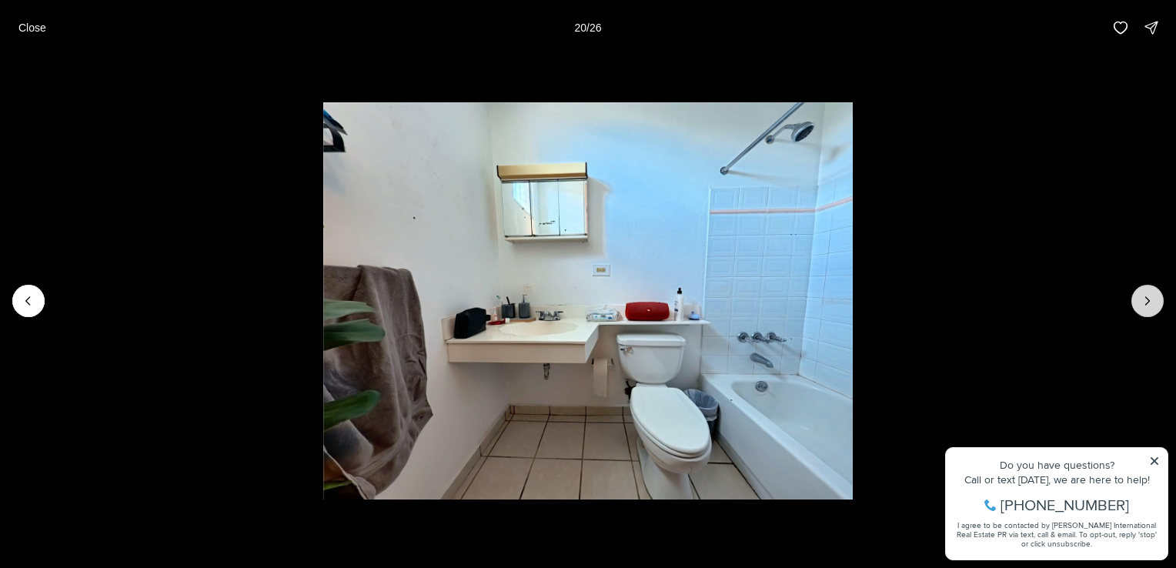
click at [1157, 303] on button "Next slide" at bounding box center [1147, 301] width 32 height 32
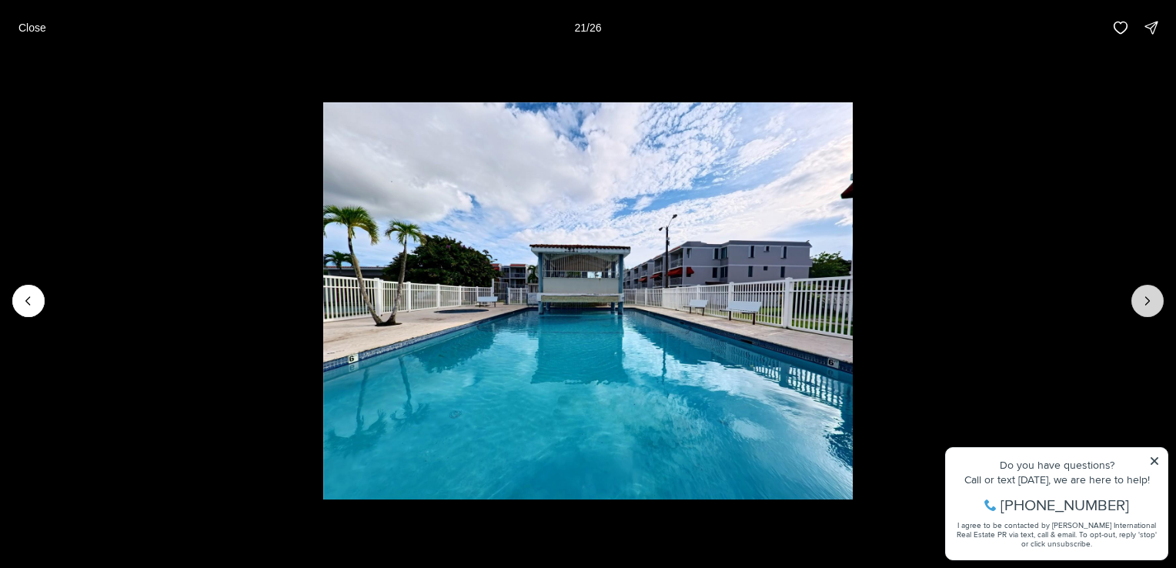
click at [1148, 299] on icon "Next slide" at bounding box center [1148, 301] width 4 height 8
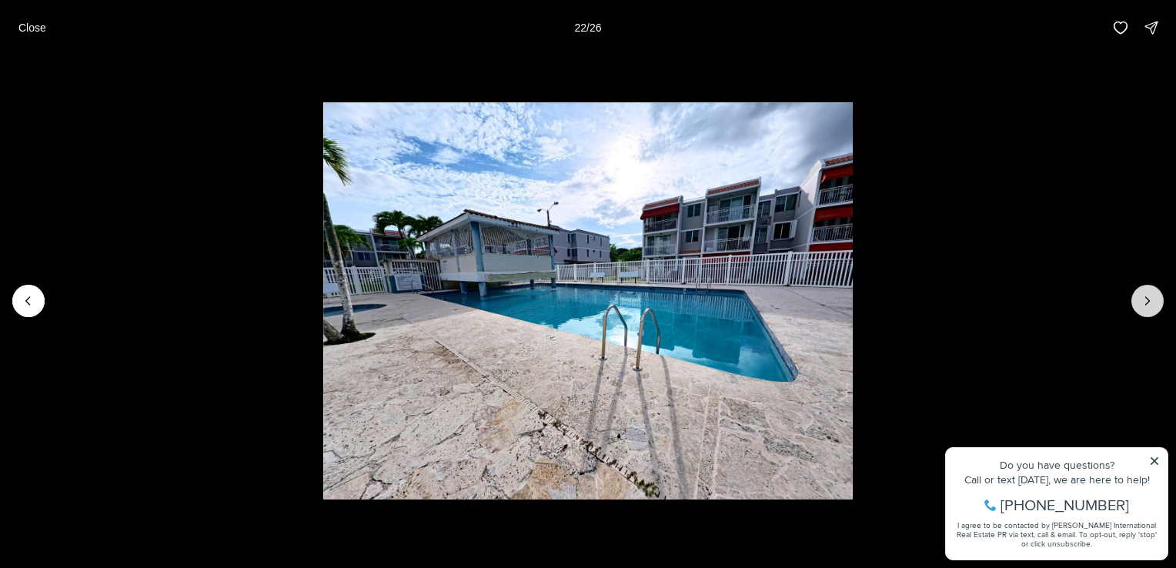
click at [1150, 298] on icon "Next slide" at bounding box center [1147, 300] width 15 height 15
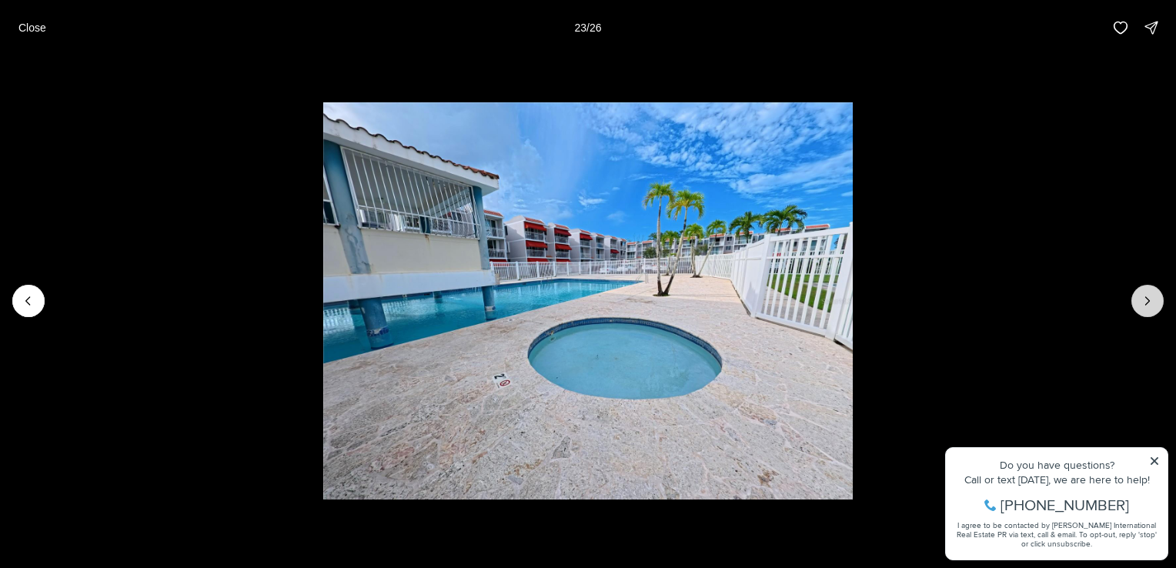
click at [1145, 301] on icon "Next slide" at bounding box center [1147, 300] width 15 height 15
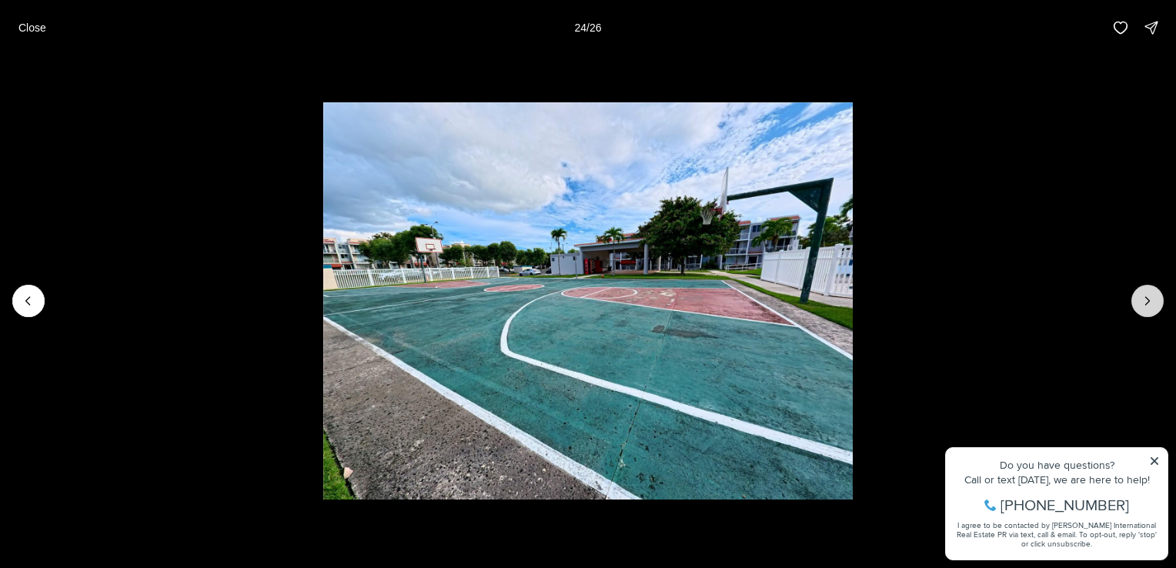
click at [1145, 301] on icon "Next slide" at bounding box center [1147, 300] width 15 height 15
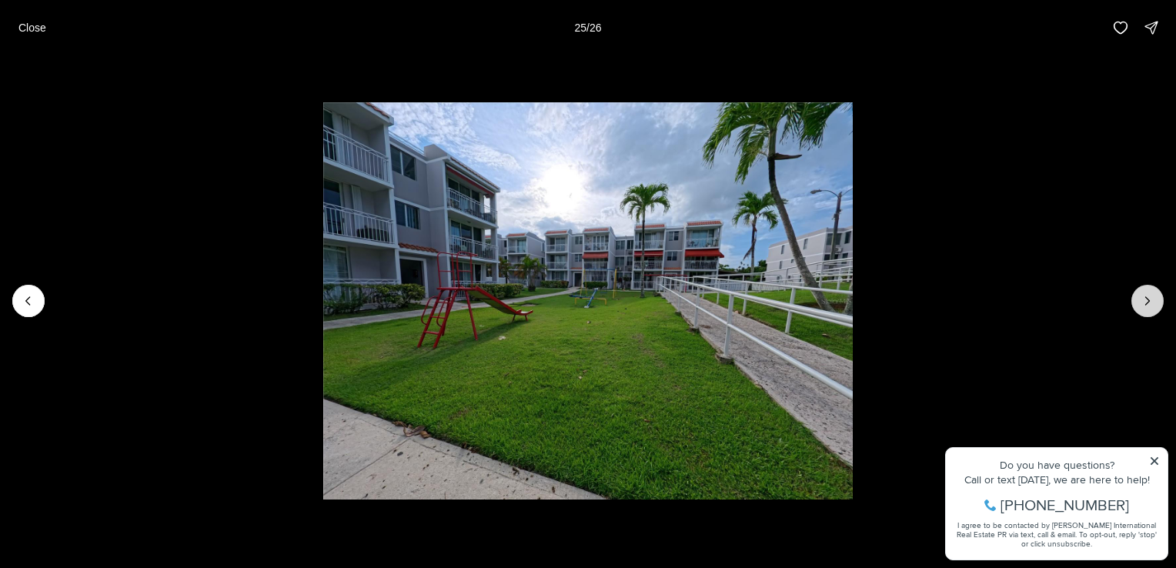
click at [1140, 302] on icon "Next slide" at bounding box center [1147, 300] width 15 height 15
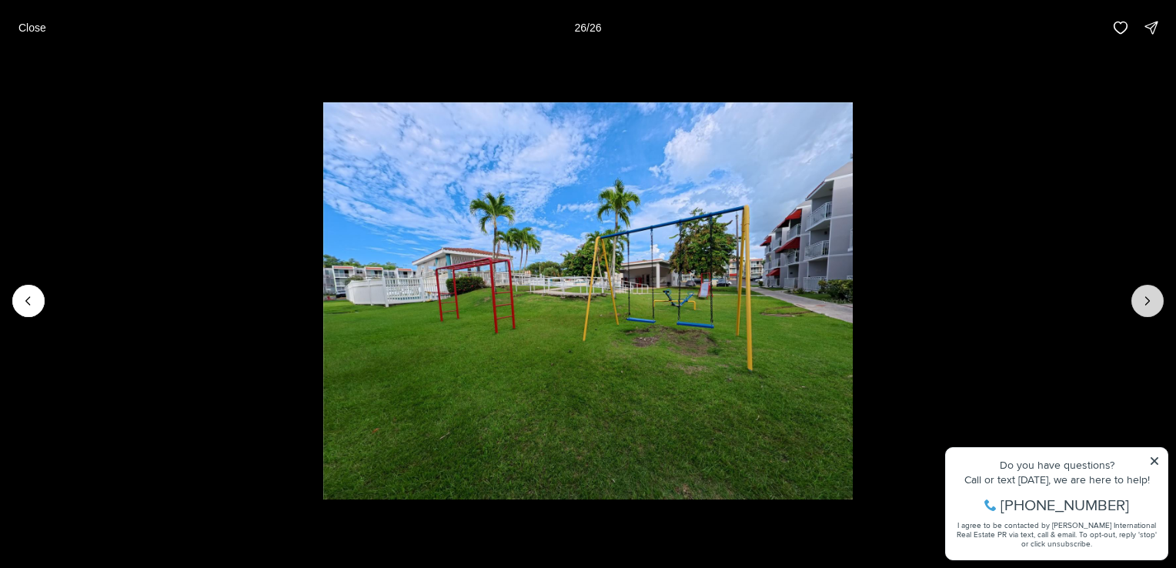
click at [1140, 302] on div at bounding box center [1147, 301] width 32 height 32
click at [1140, 299] on div at bounding box center [1147, 301] width 32 height 32
click at [1143, 303] on div at bounding box center [1147, 301] width 32 height 32
click at [1142, 299] on div at bounding box center [1147, 301] width 32 height 32
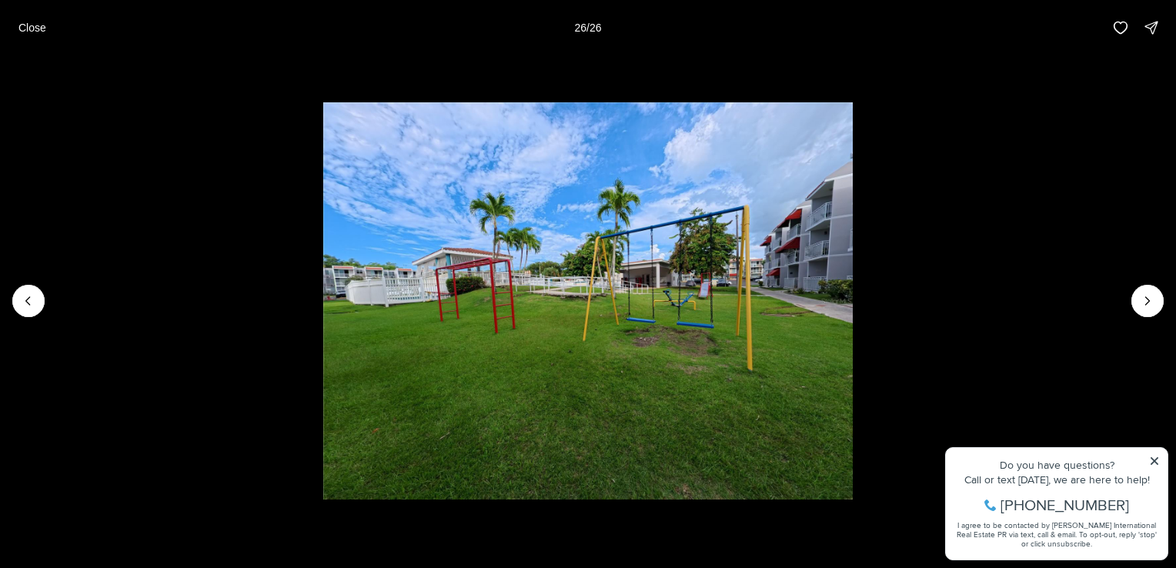
click at [1145, 297] on div at bounding box center [1147, 301] width 32 height 32
click at [1144, 308] on div at bounding box center [1147, 301] width 32 height 32
click at [1157, 461] on li "26 of 26" at bounding box center [588, 300] width 1176 height 491
click at [1154, 462] on li "26 of 26" at bounding box center [588, 300] width 1176 height 491
click at [21, 23] on p "Close" at bounding box center [32, 28] width 28 height 12
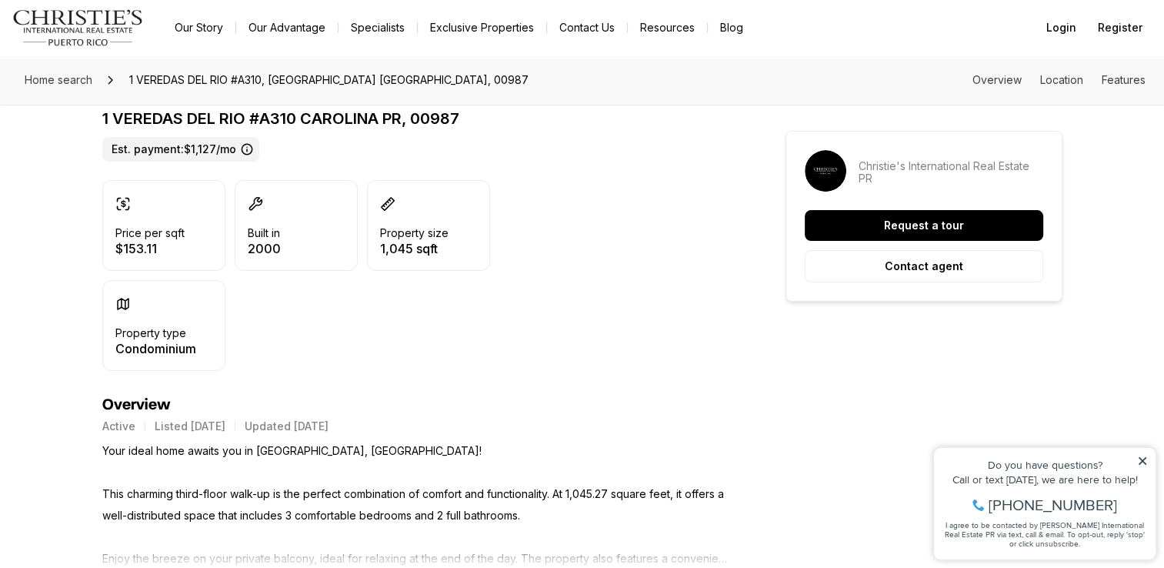
scroll to position [462, 0]
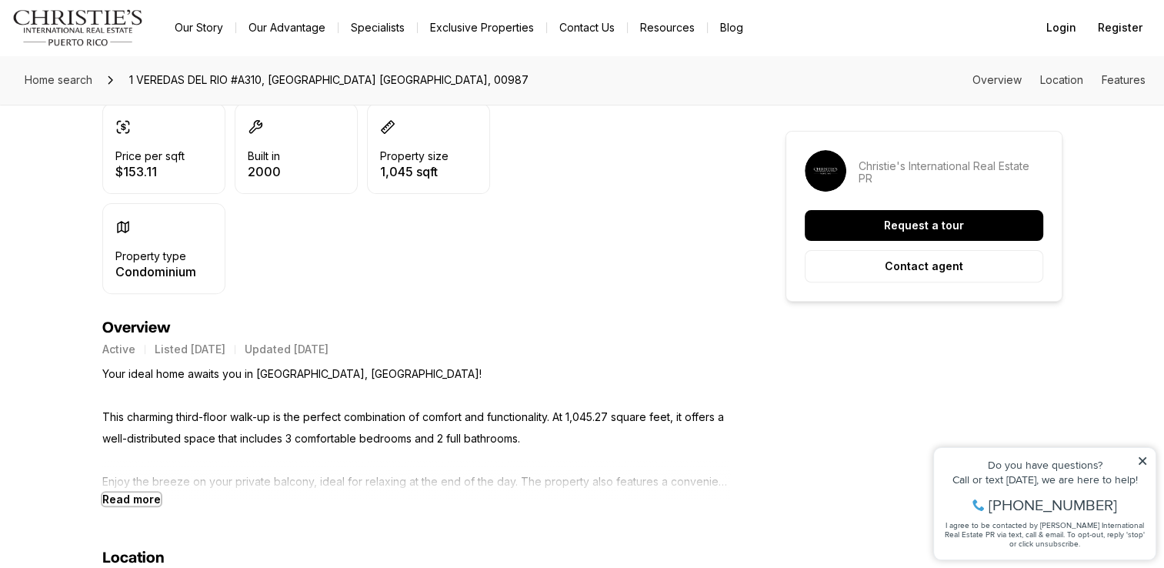
click at [155, 499] on b "Read more" at bounding box center [131, 499] width 58 height 13
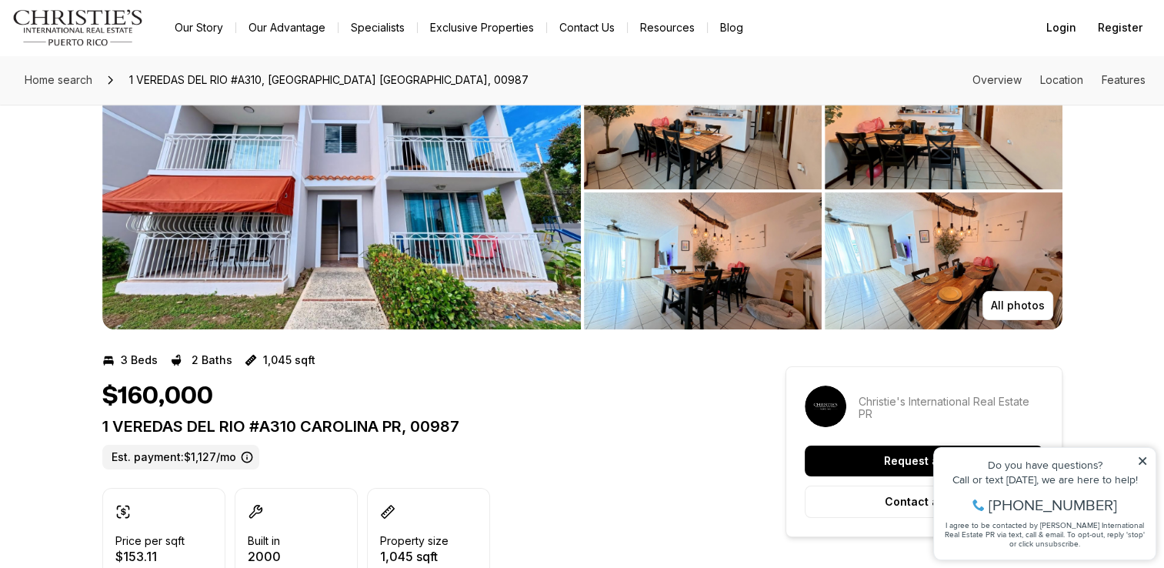
scroll to position [0, 0]
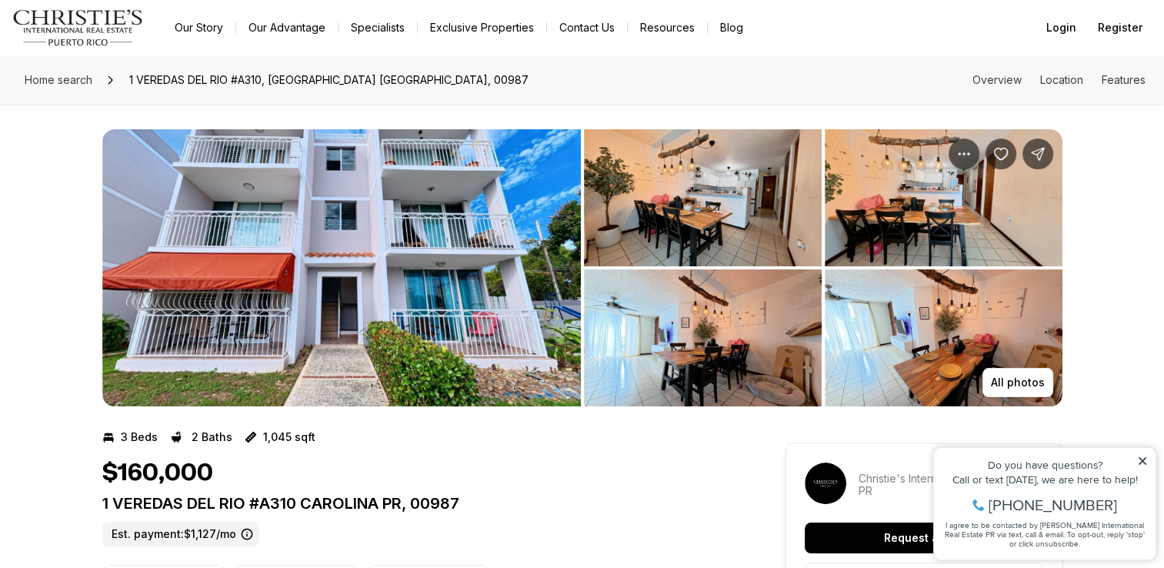
click at [1142, 459] on icon at bounding box center [1142, 461] width 11 height 11
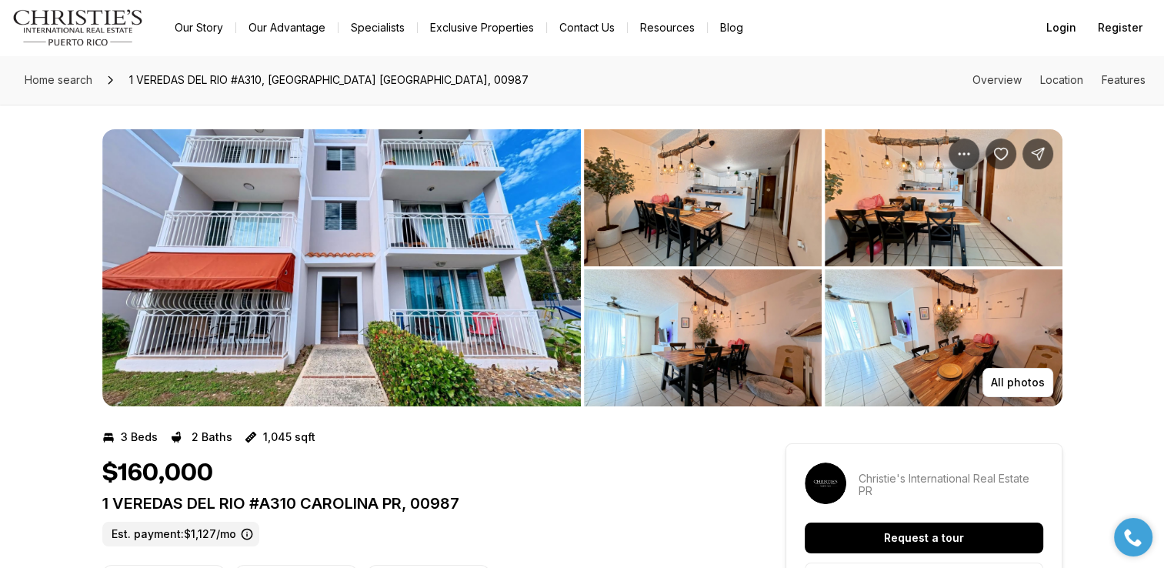
click at [939, 376] on img "View image gallery" at bounding box center [944, 337] width 238 height 137
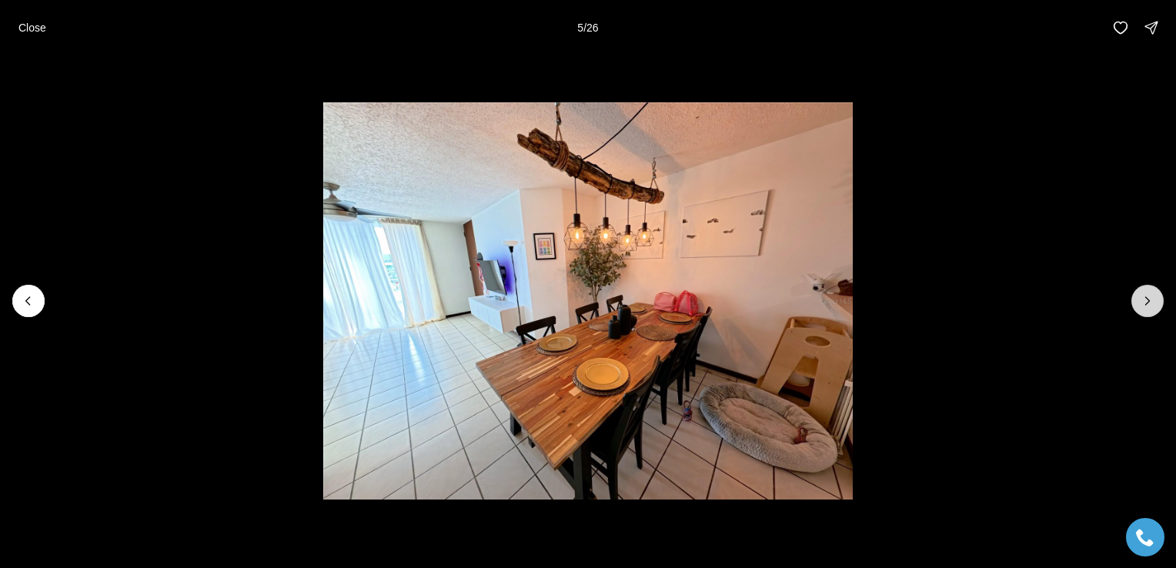
click at [1154, 302] on icon "Next slide" at bounding box center [1147, 300] width 15 height 15
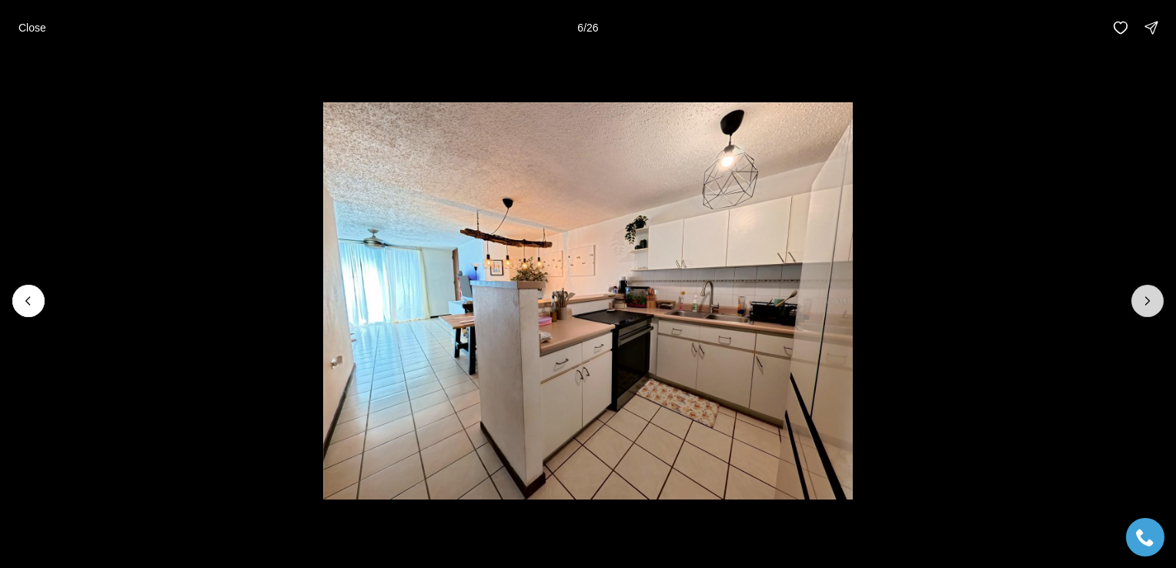
click at [1141, 300] on icon "Next slide" at bounding box center [1147, 300] width 15 height 15
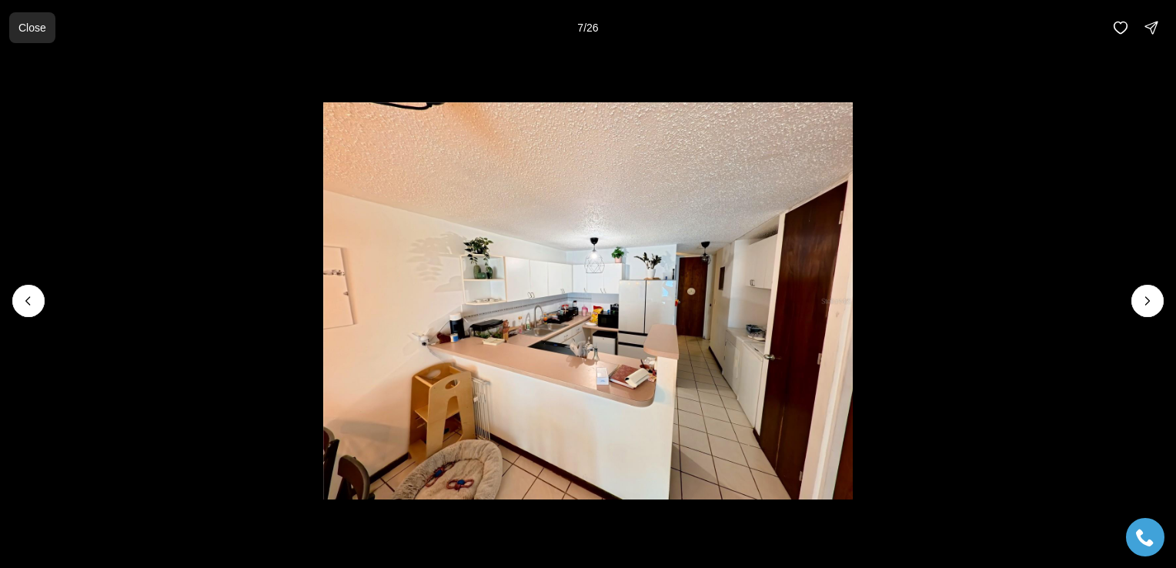
click at [30, 20] on button "Close" at bounding box center [32, 27] width 46 height 31
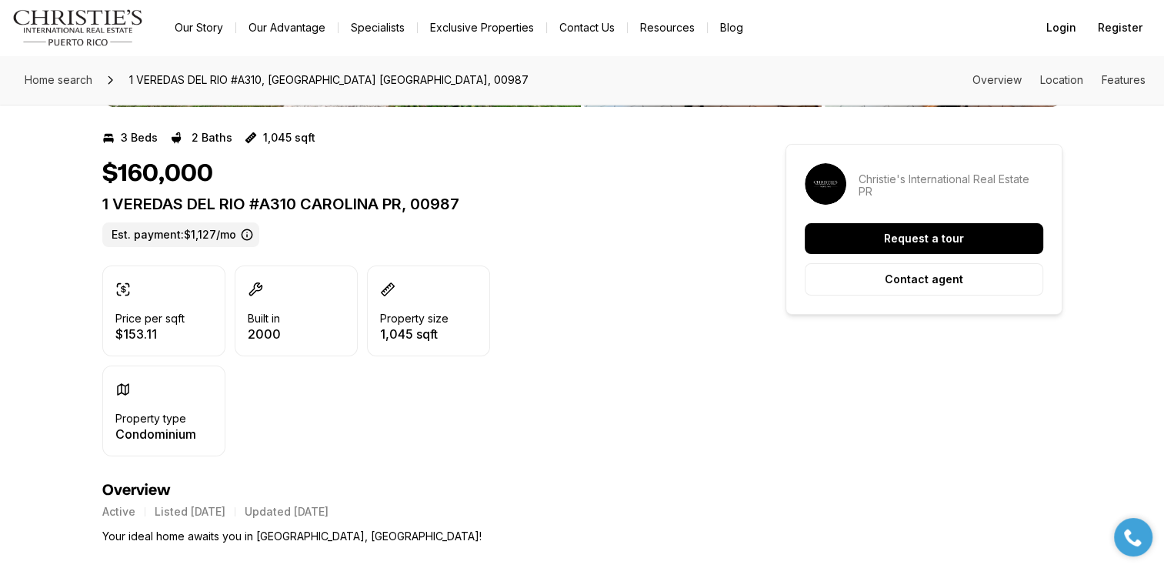
scroll to position [308, 0]
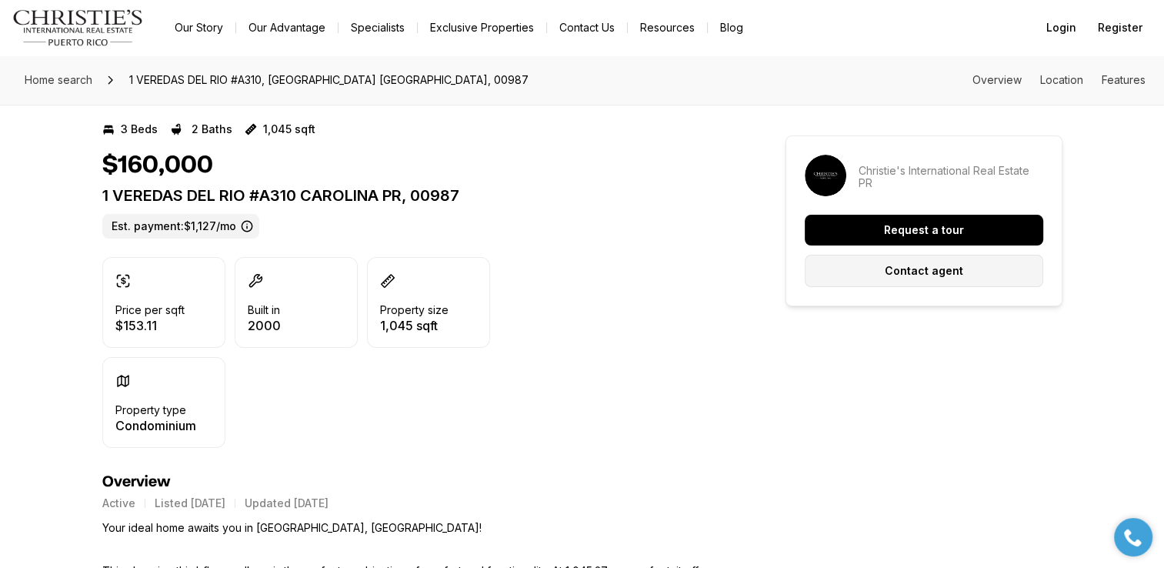
click at [912, 282] on button "Contact agent" at bounding box center [924, 271] width 239 height 32
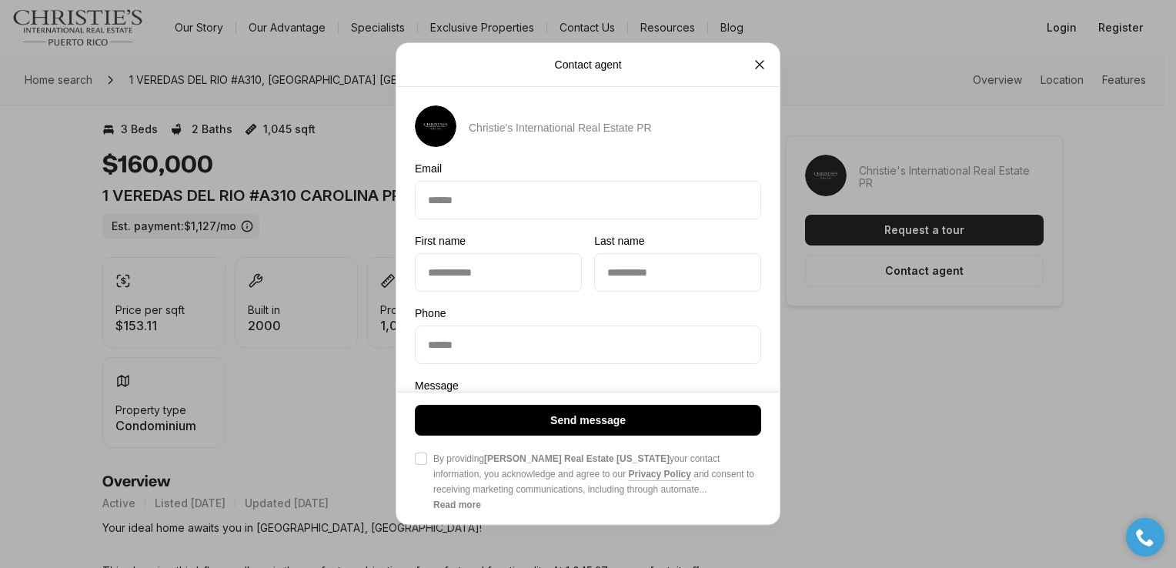
click at [764, 58] on icon "Close" at bounding box center [759, 64] width 15 height 15
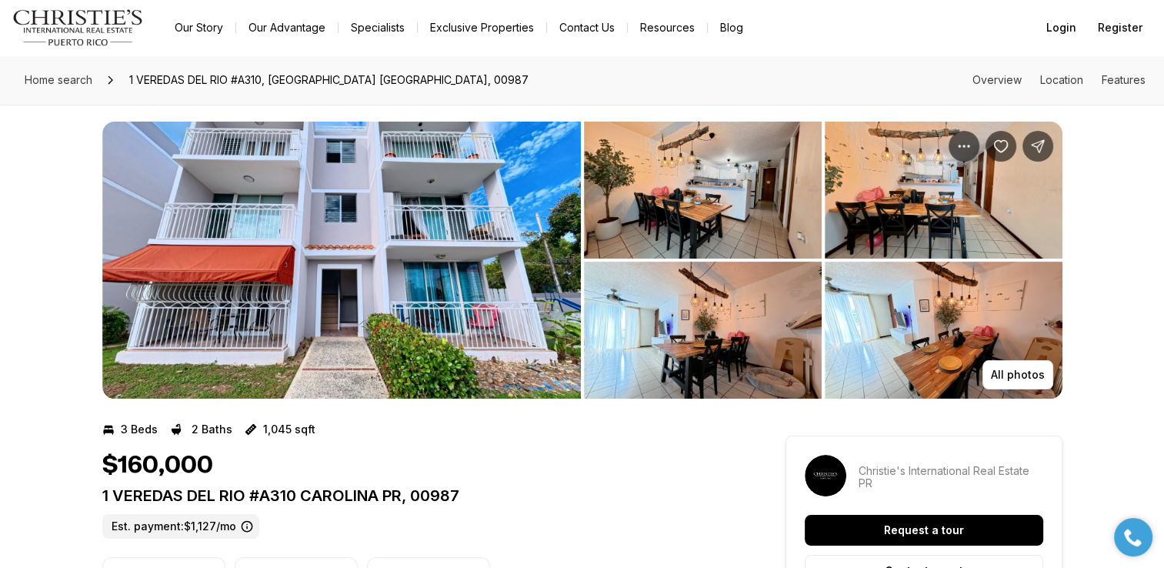
scroll to position [0, 0]
